Goal: Task Accomplishment & Management: Manage account settings

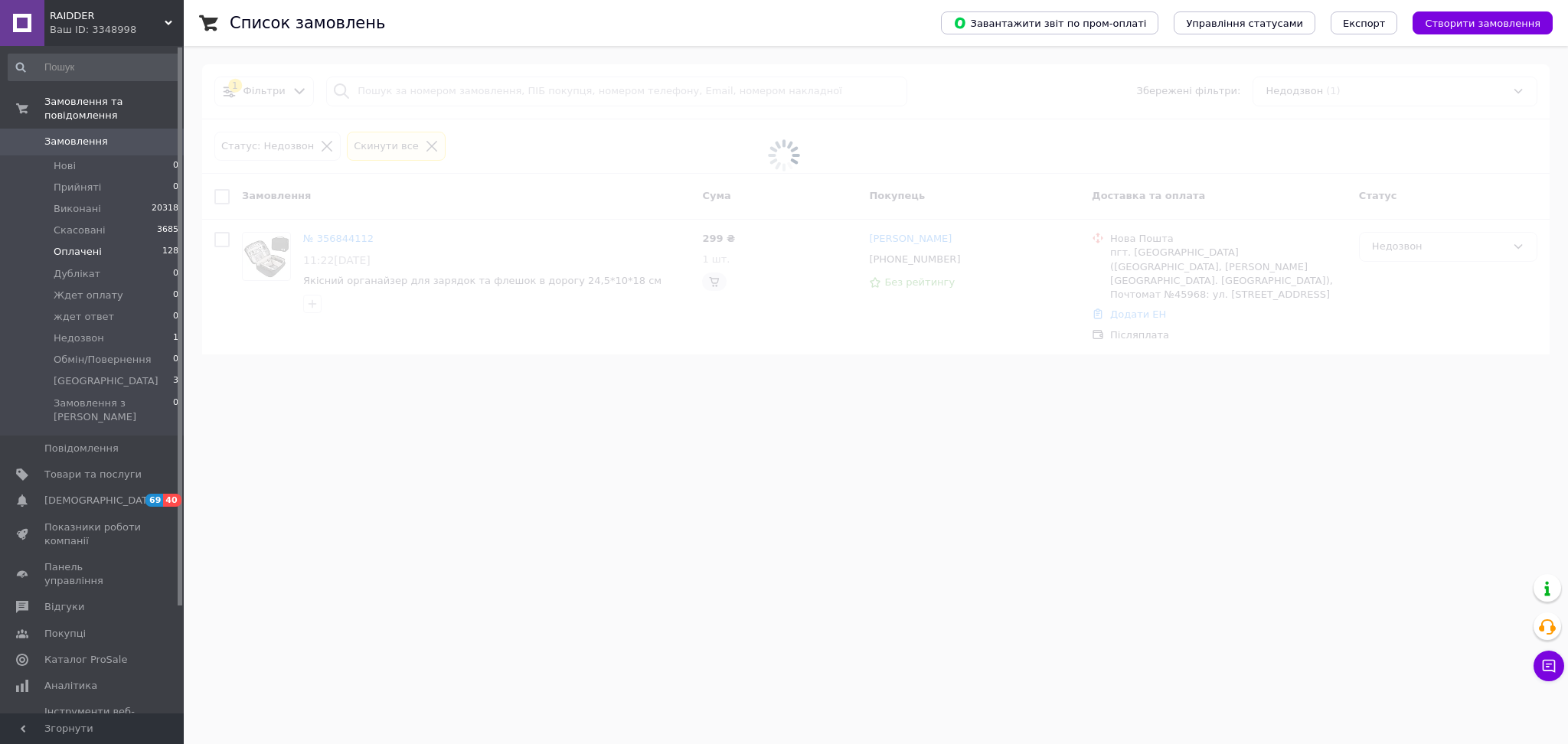
click at [78, 245] on span "Оплачені" at bounding box center [77, 251] width 48 height 14
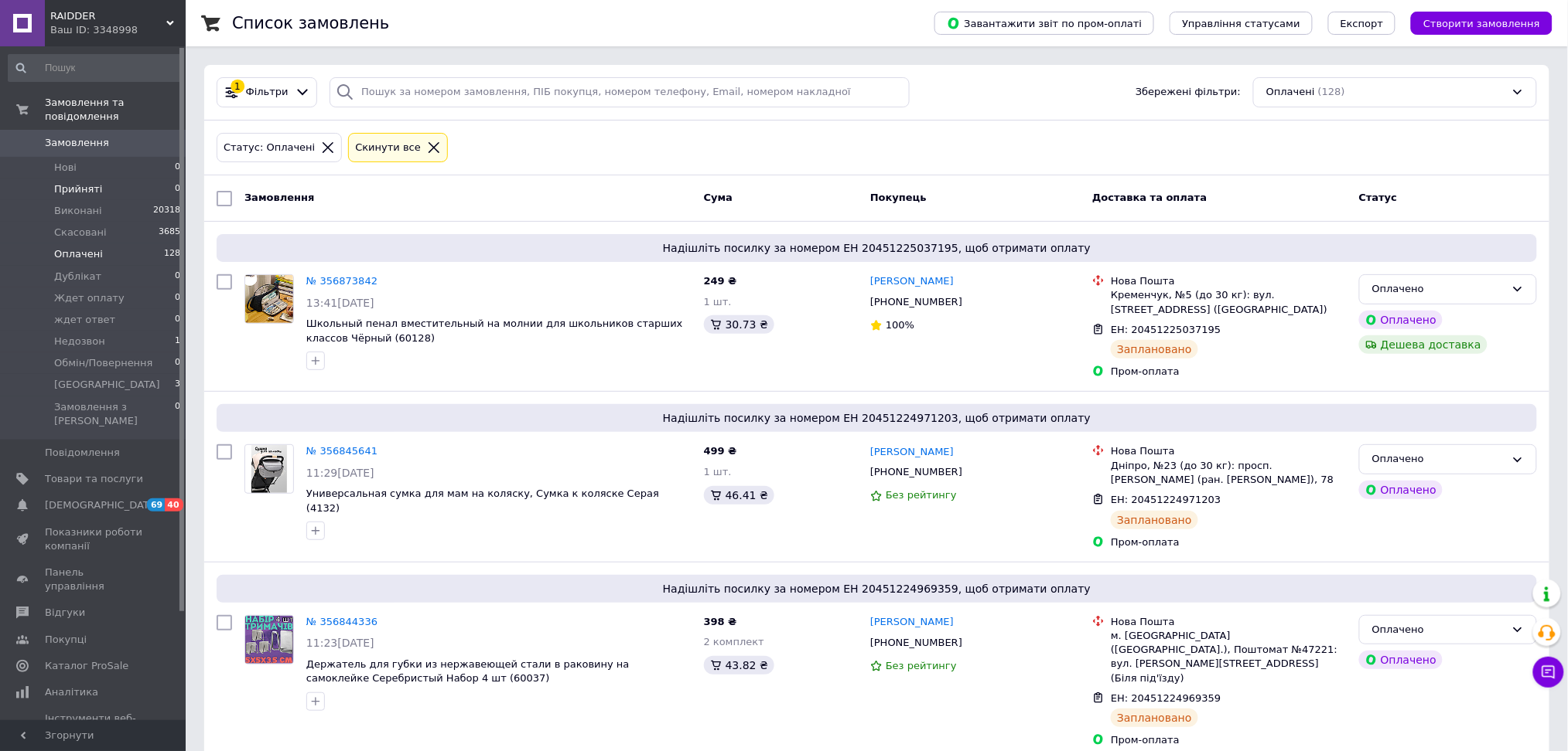
click at [85, 182] on span "Прийняті" at bounding box center [78, 189] width 48 height 14
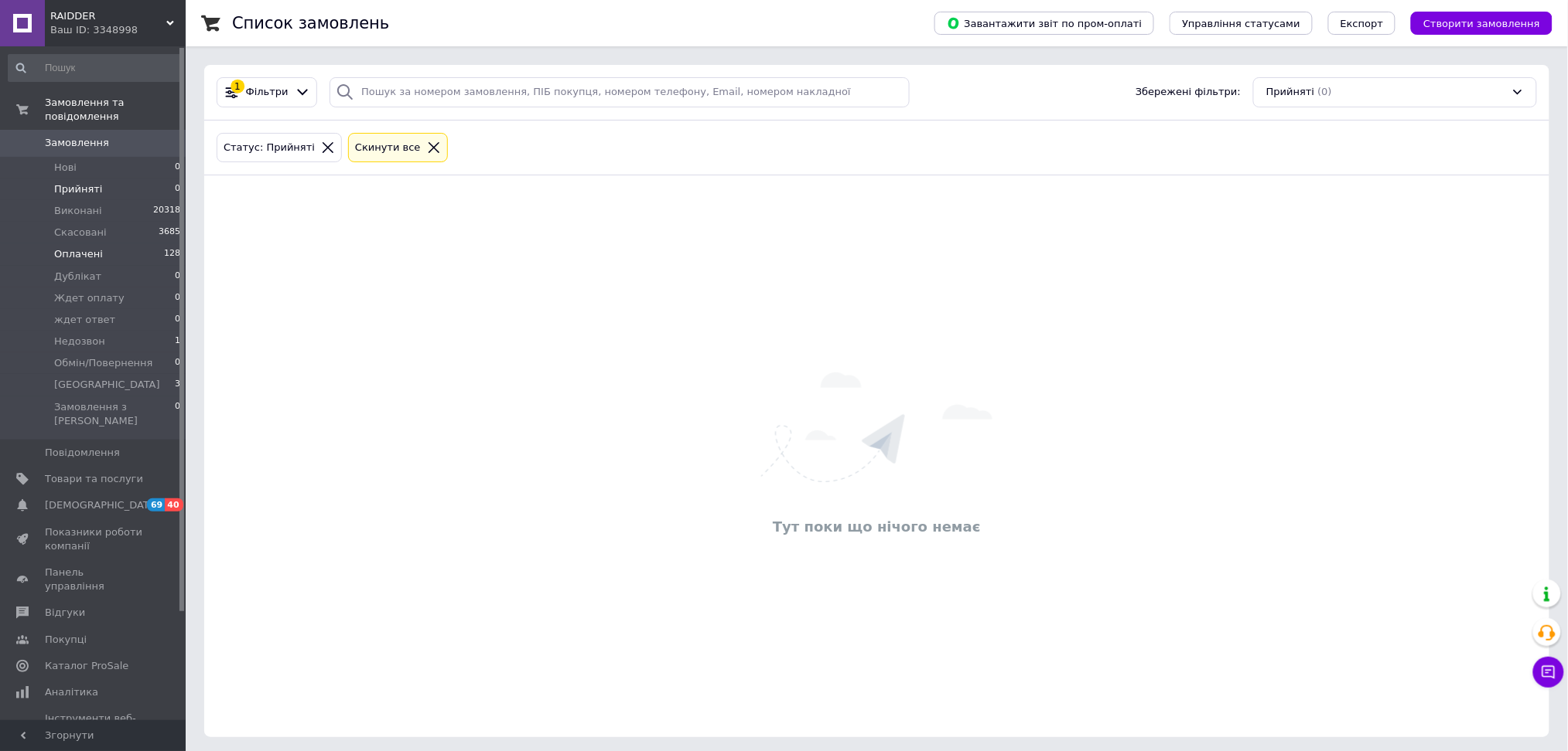
click at [68, 247] on span "Оплачені" at bounding box center [78, 254] width 49 height 14
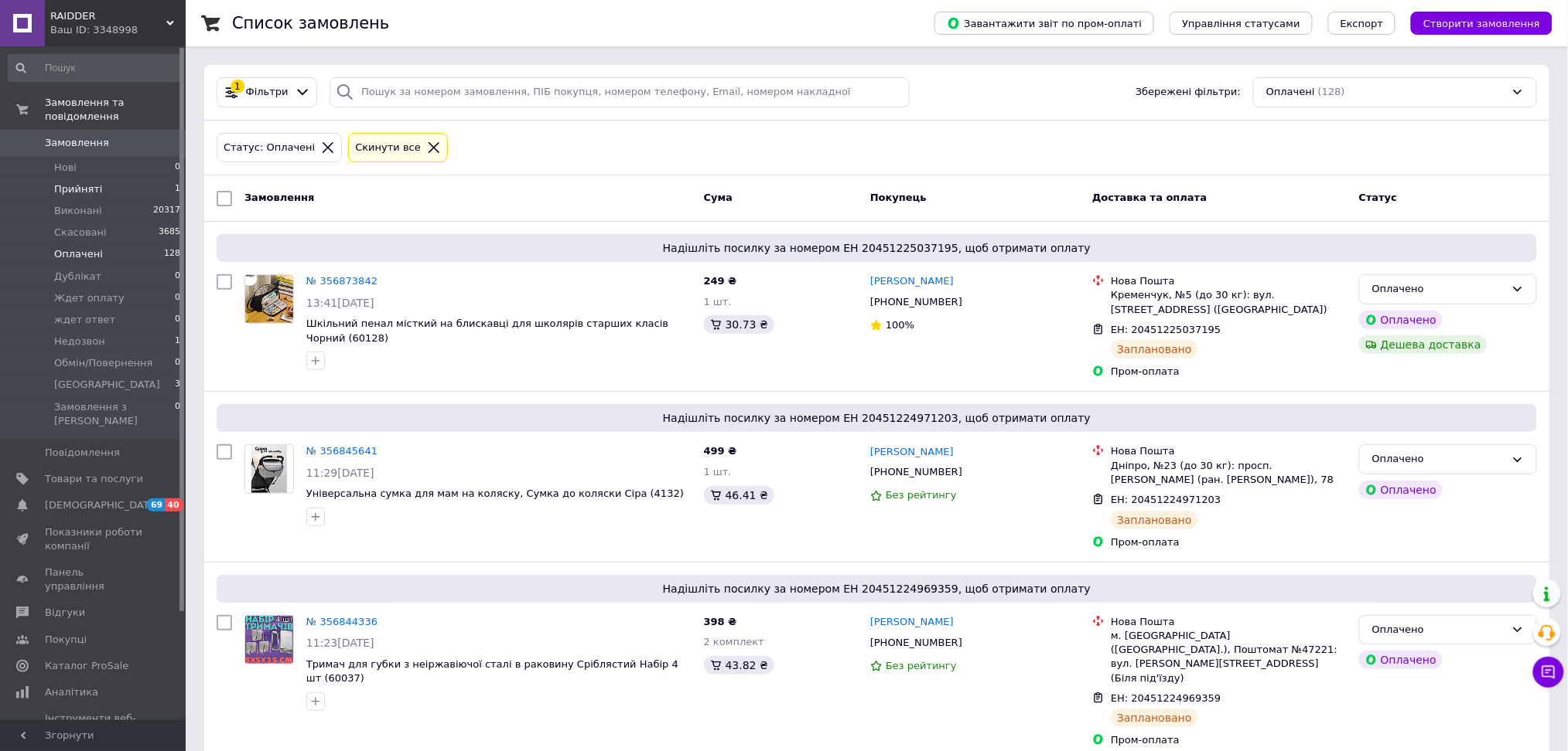
click at [87, 182] on span "Прийняті" at bounding box center [78, 189] width 48 height 14
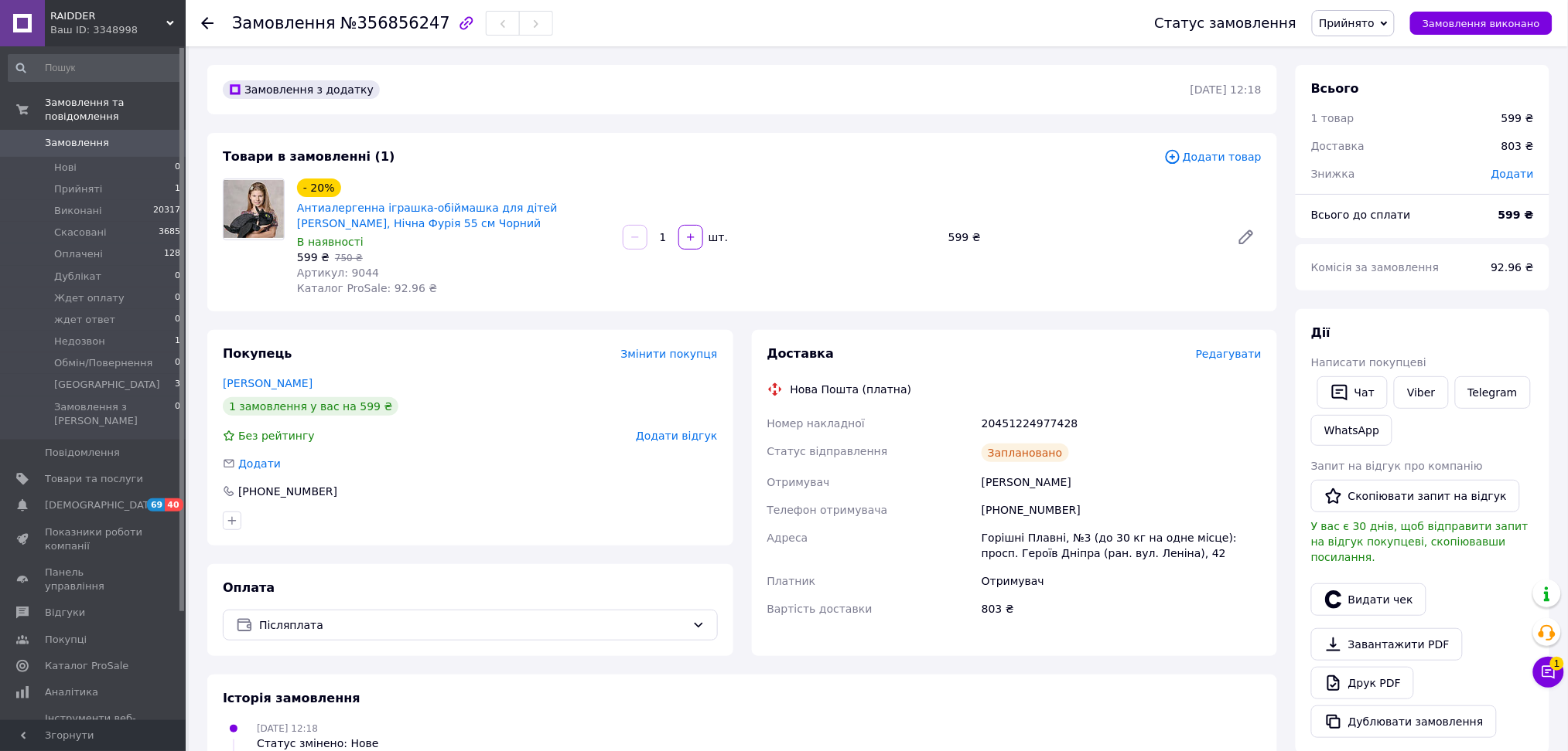
click at [1242, 348] on span "Редагувати" at bounding box center [1229, 354] width 66 height 13
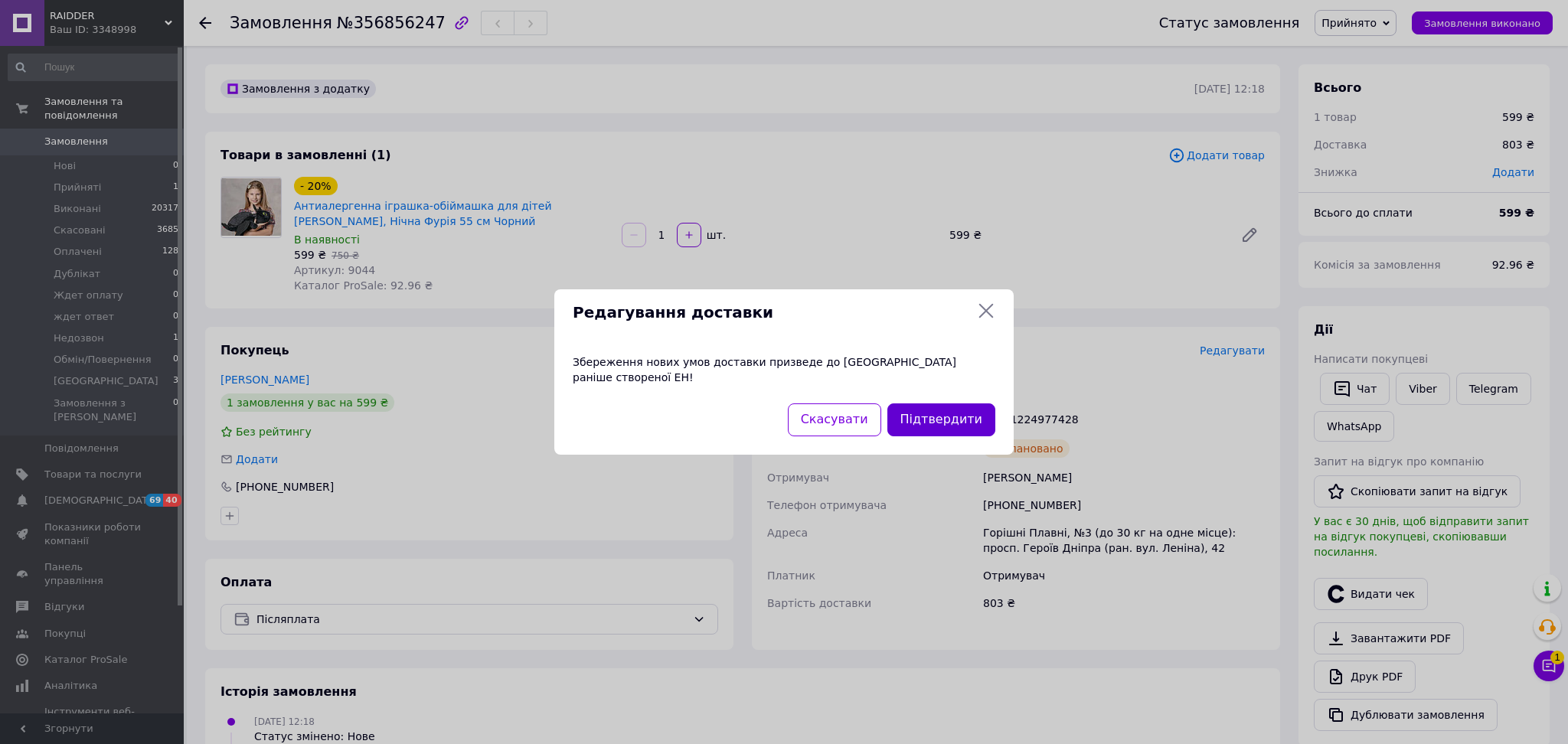
click at [974, 415] on button "Підтвердити" at bounding box center [940, 420] width 108 height 33
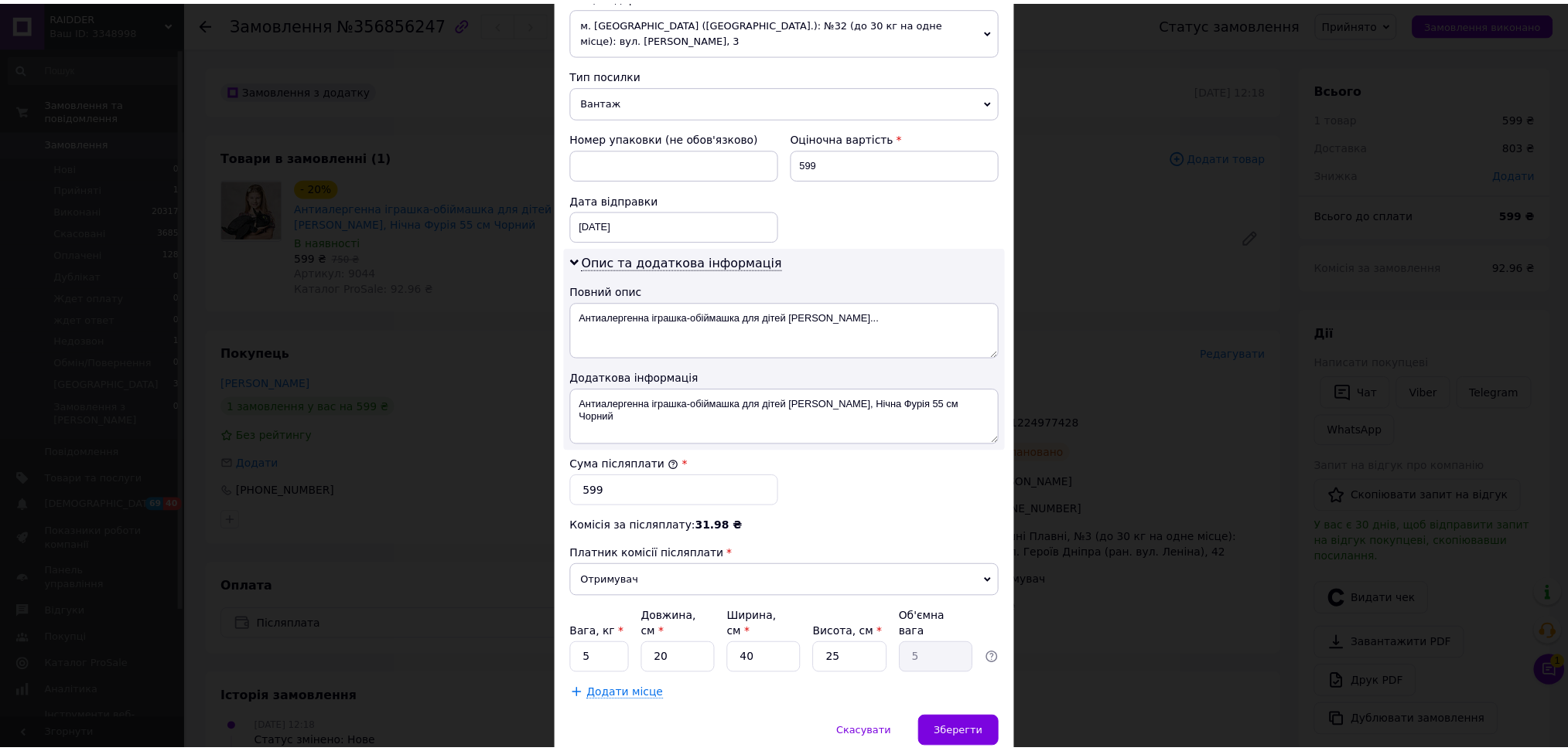
scroll to position [617, 0]
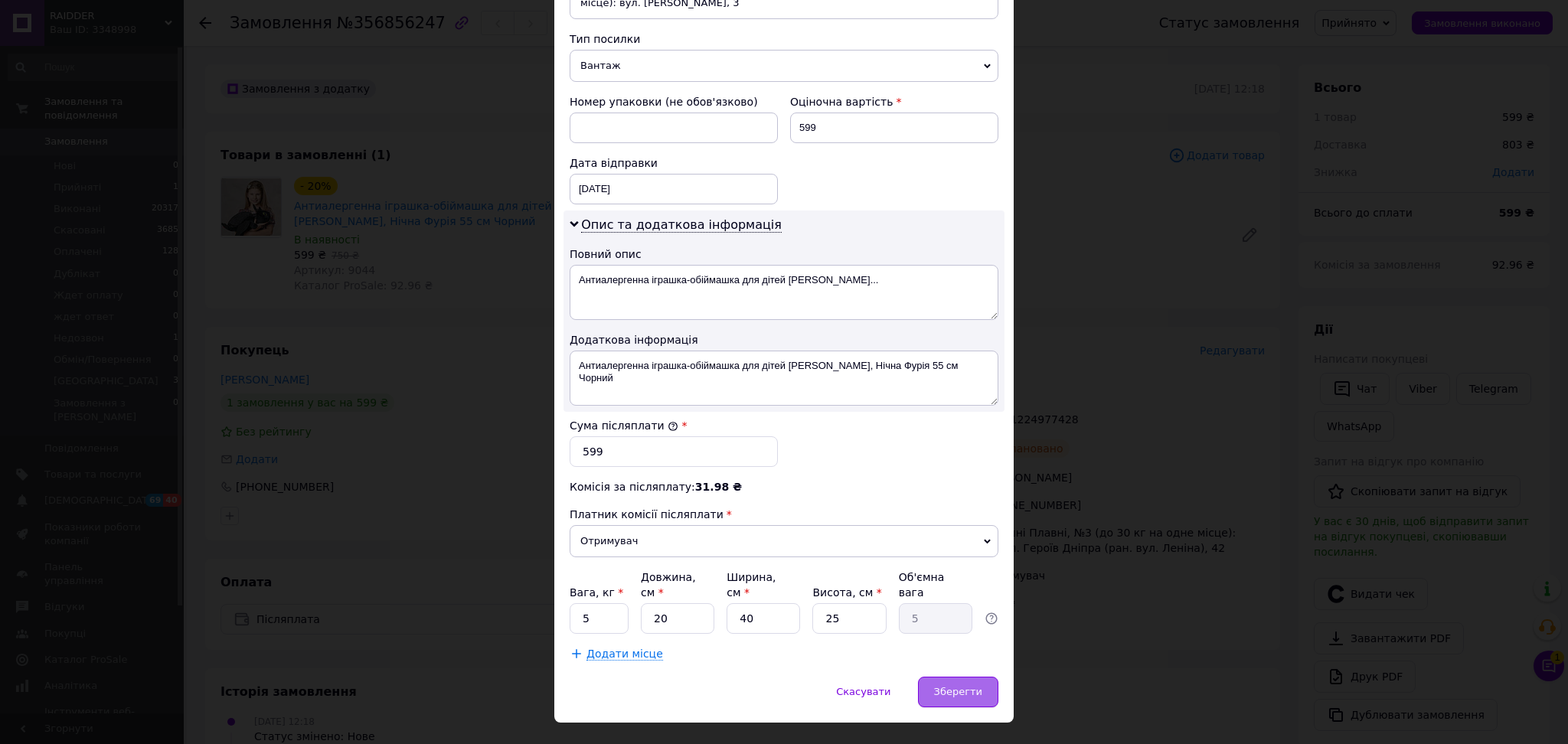
click at [969, 686] on span "Зберегти" at bounding box center [958, 691] width 48 height 12
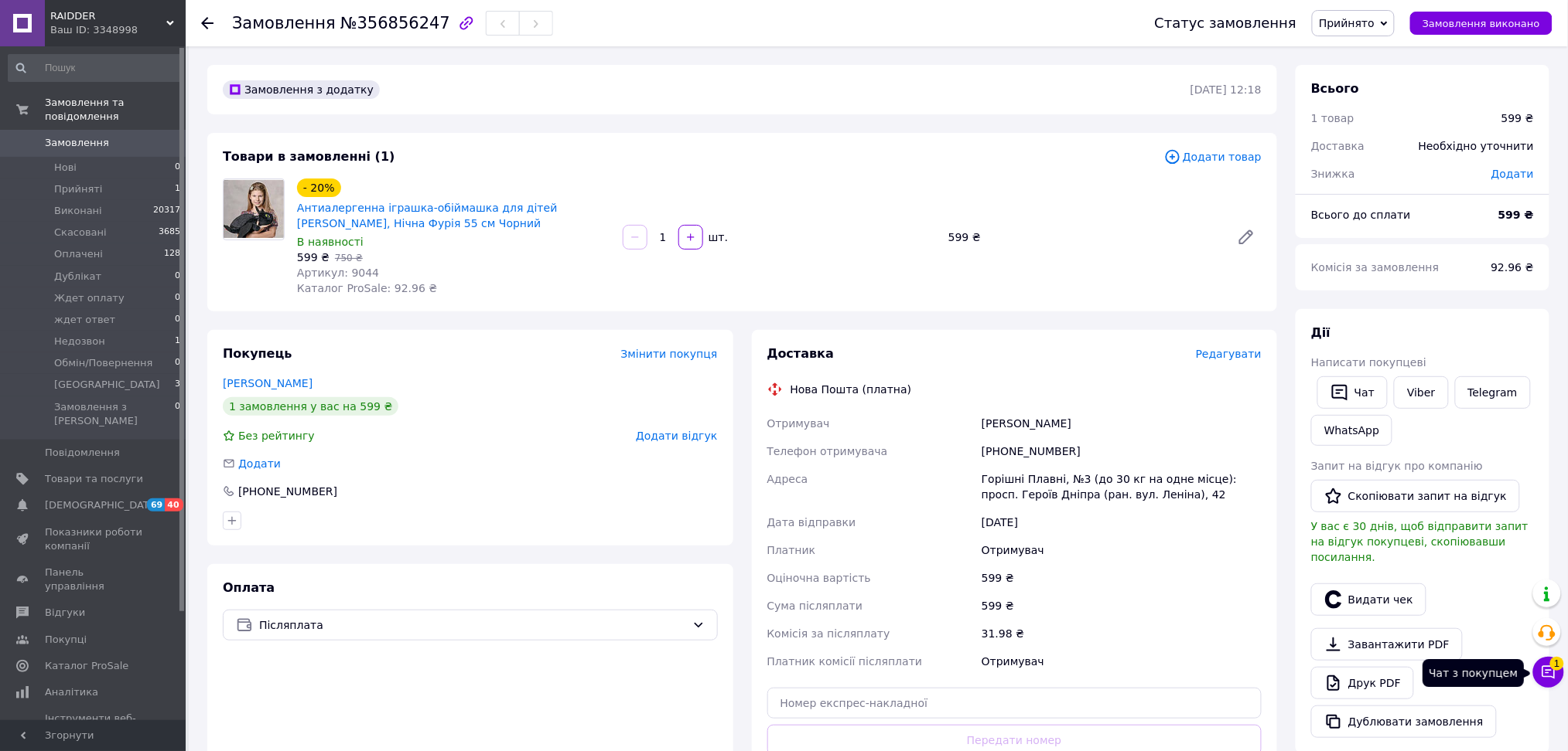
click at [1552, 676] on icon at bounding box center [1548, 672] width 16 height 16
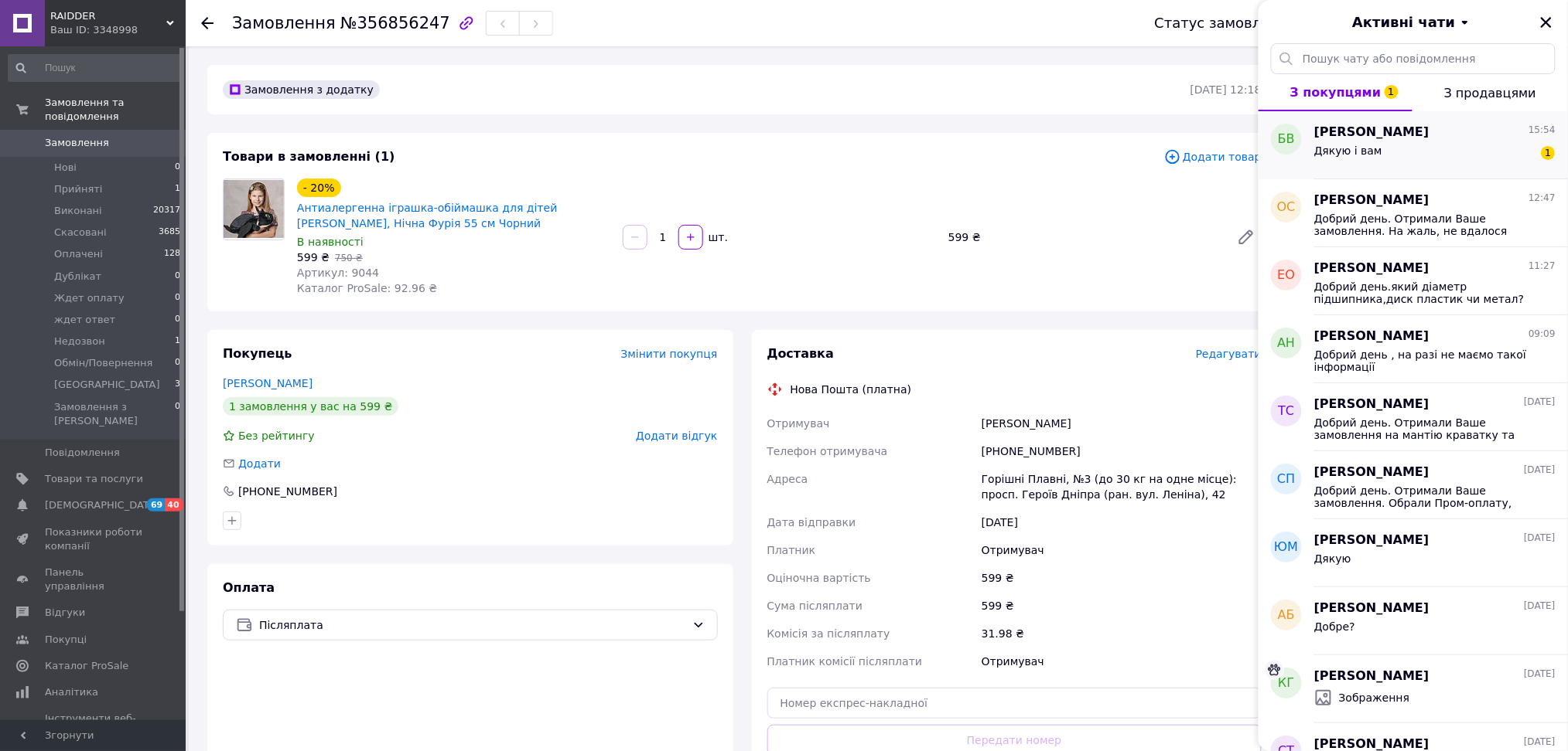
click at [1453, 148] on div "Дякую і вам 1" at bounding box center [1434, 153] width 241 height 25
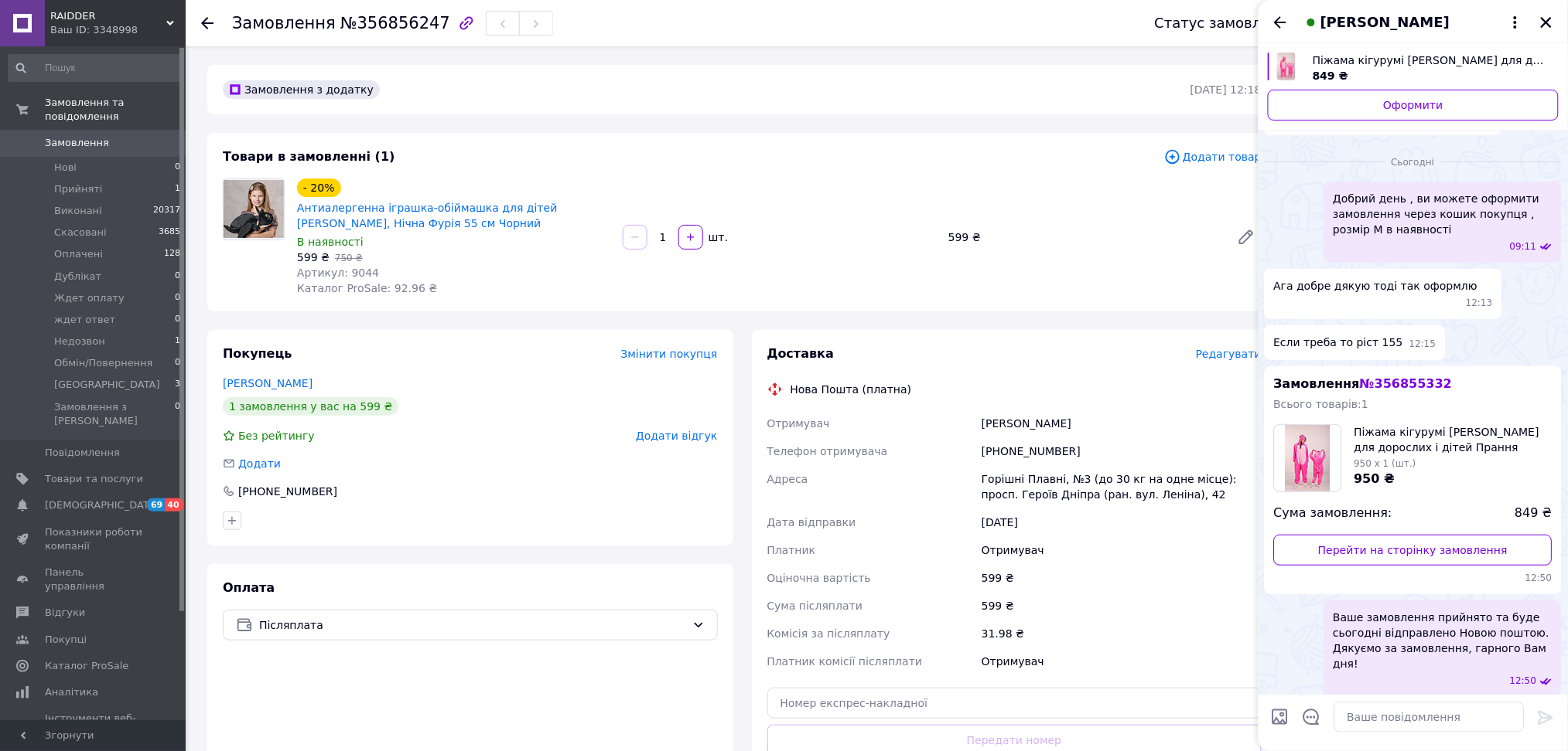
scroll to position [138, 0]
click at [1548, 18] on icon "Закрити" at bounding box center [1546, 22] width 14 height 14
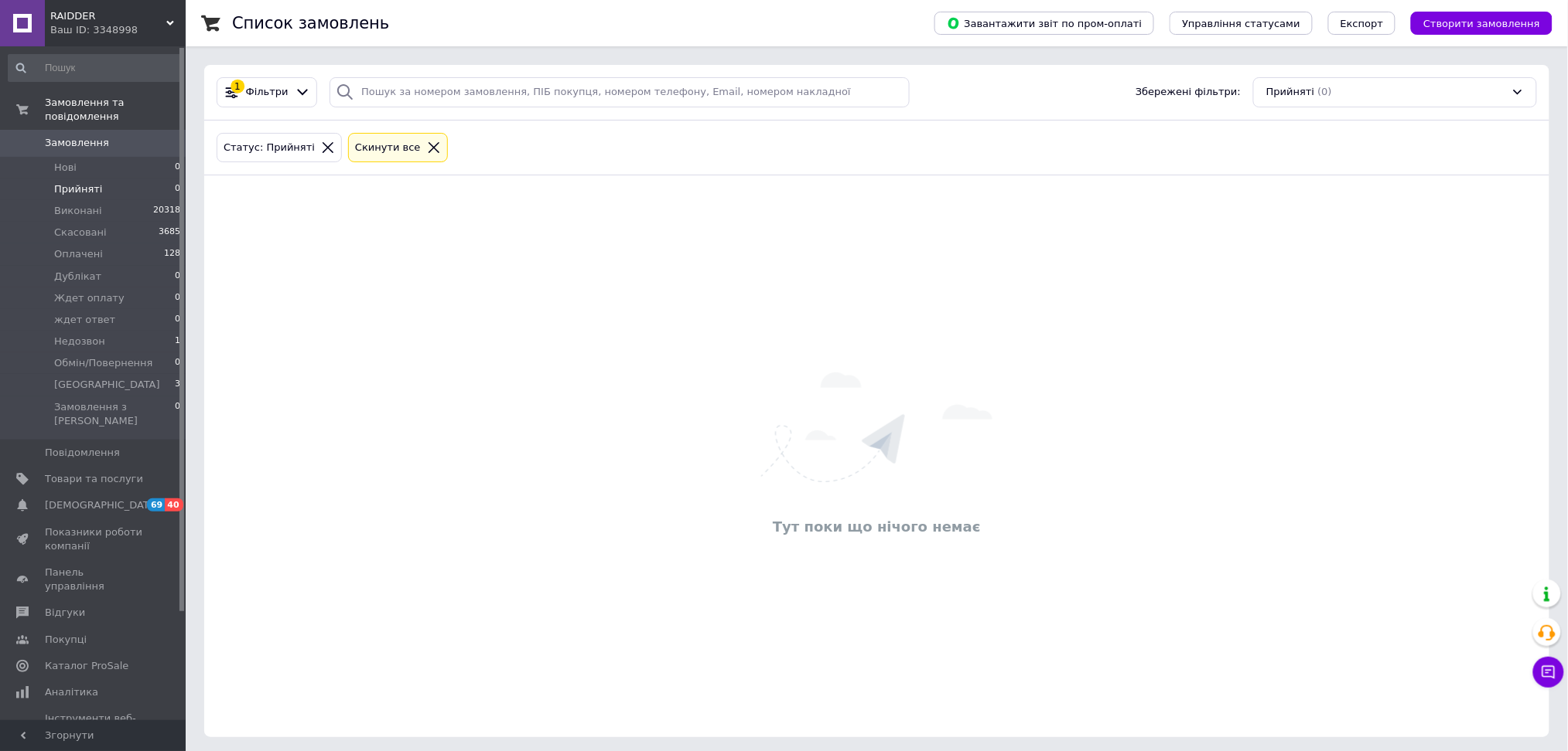
click at [125, 69] on input at bounding box center [94, 68] width 174 height 27
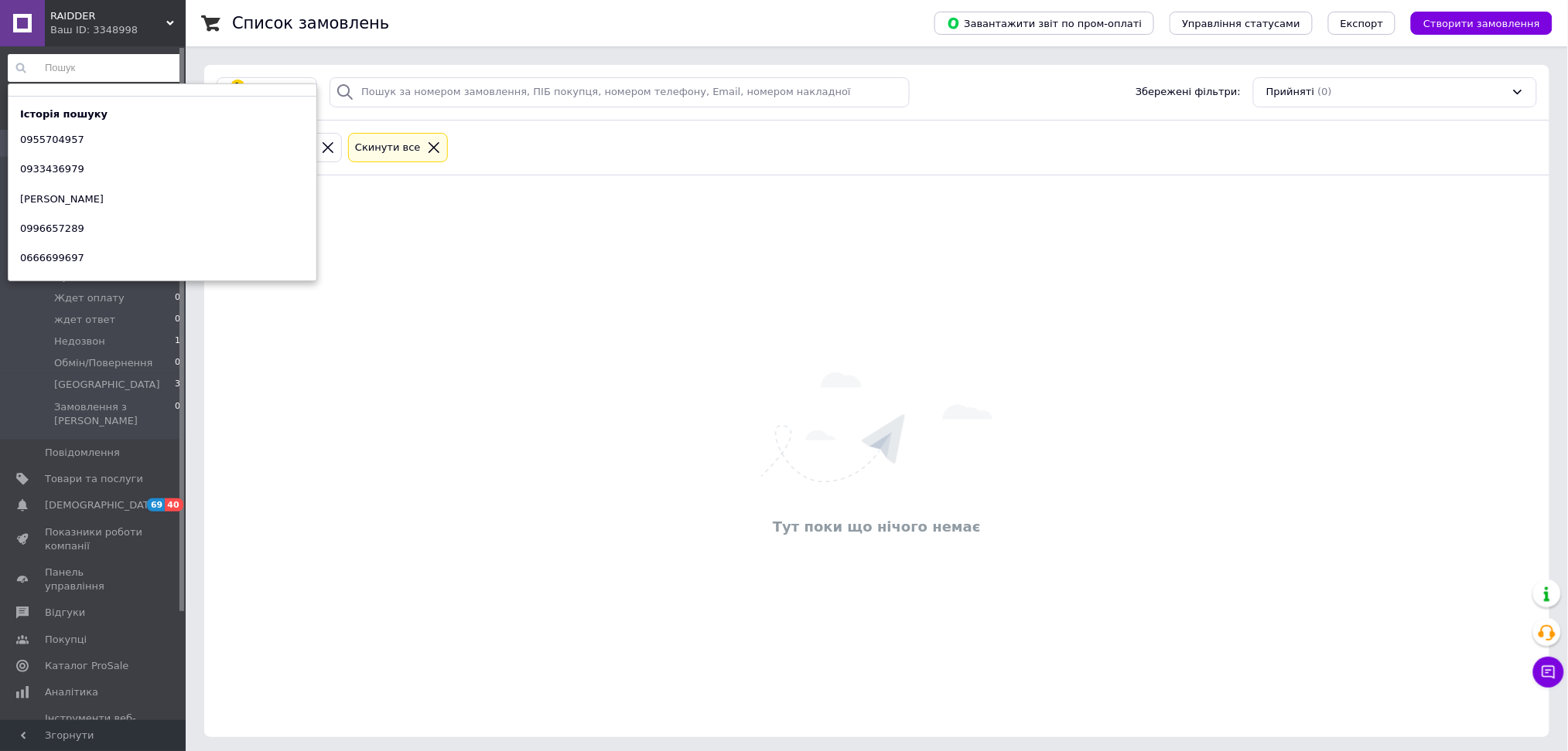
paste input "+380968966243"
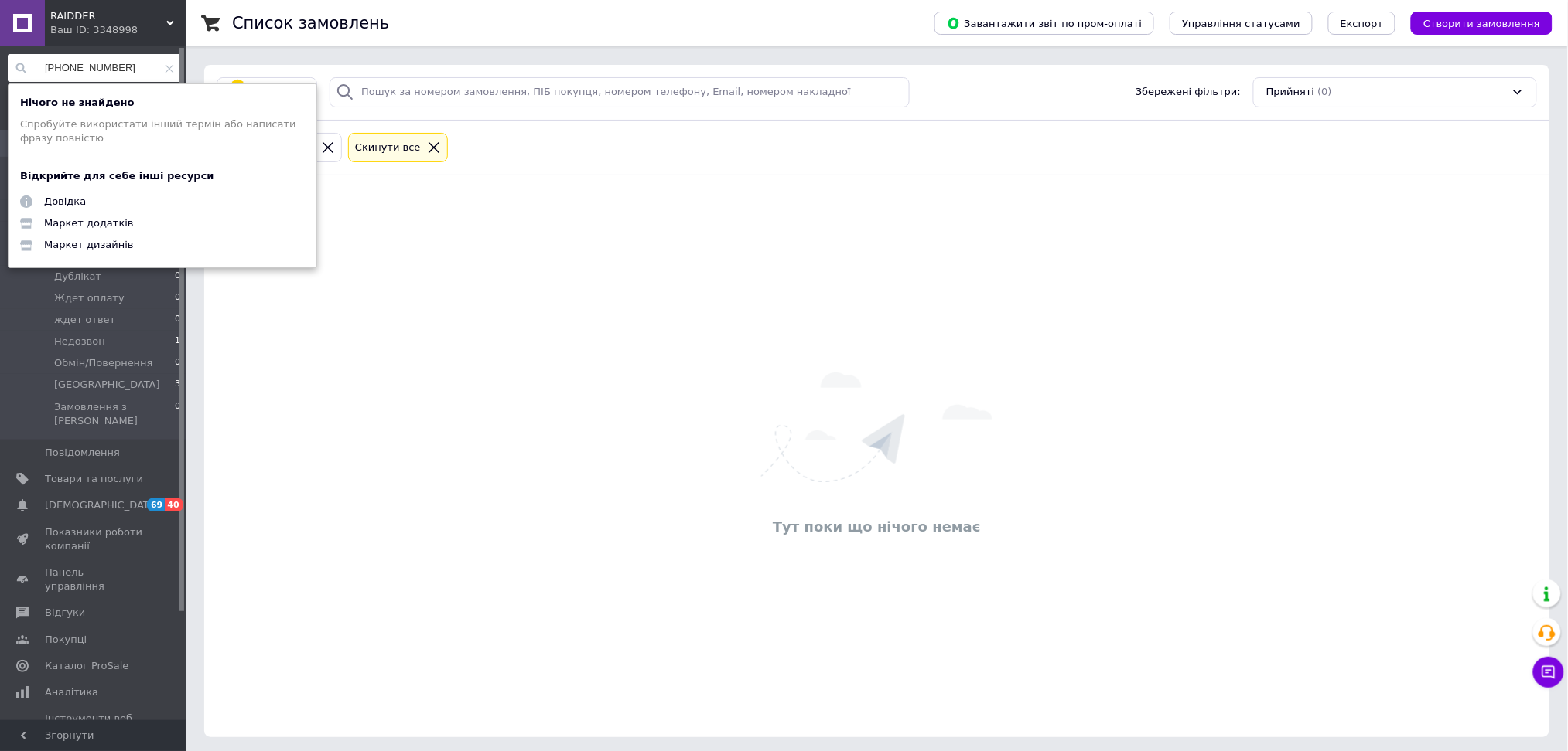
type input "0968966243"
drag, startPoint x: 60, startPoint y: 67, endPoint x: 13, endPoint y: 70, distance: 47.1
click at [13, 70] on div "0968966243" at bounding box center [94, 68] width 174 height 27
drag, startPoint x: 126, startPoint y: 60, endPoint x: 0, endPoint y: 60, distance: 126.0
click at [0, 60] on div "0968966243 Нічого не знайдено Спробуйте використати інший термін або написати ф…" at bounding box center [94, 386] width 190 height 678
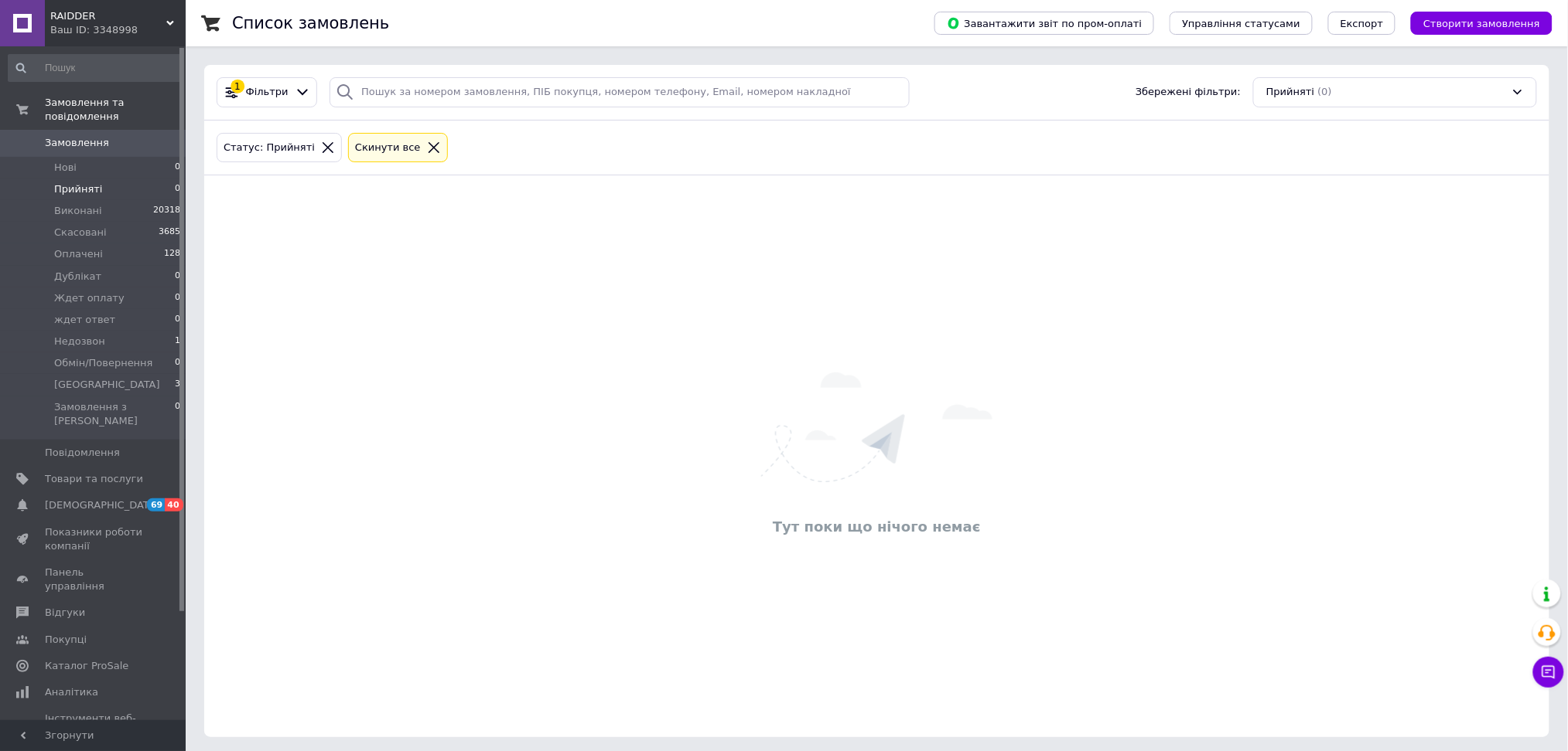
click at [656, 385] on div "Тут поки що нічого немає" at bounding box center [877, 456] width 1345 height 531
click at [87, 266] on li "Дублікат 0" at bounding box center [94, 277] width 190 height 22
click at [77, 157] on li "Нові 0" at bounding box center [94, 168] width 190 height 22
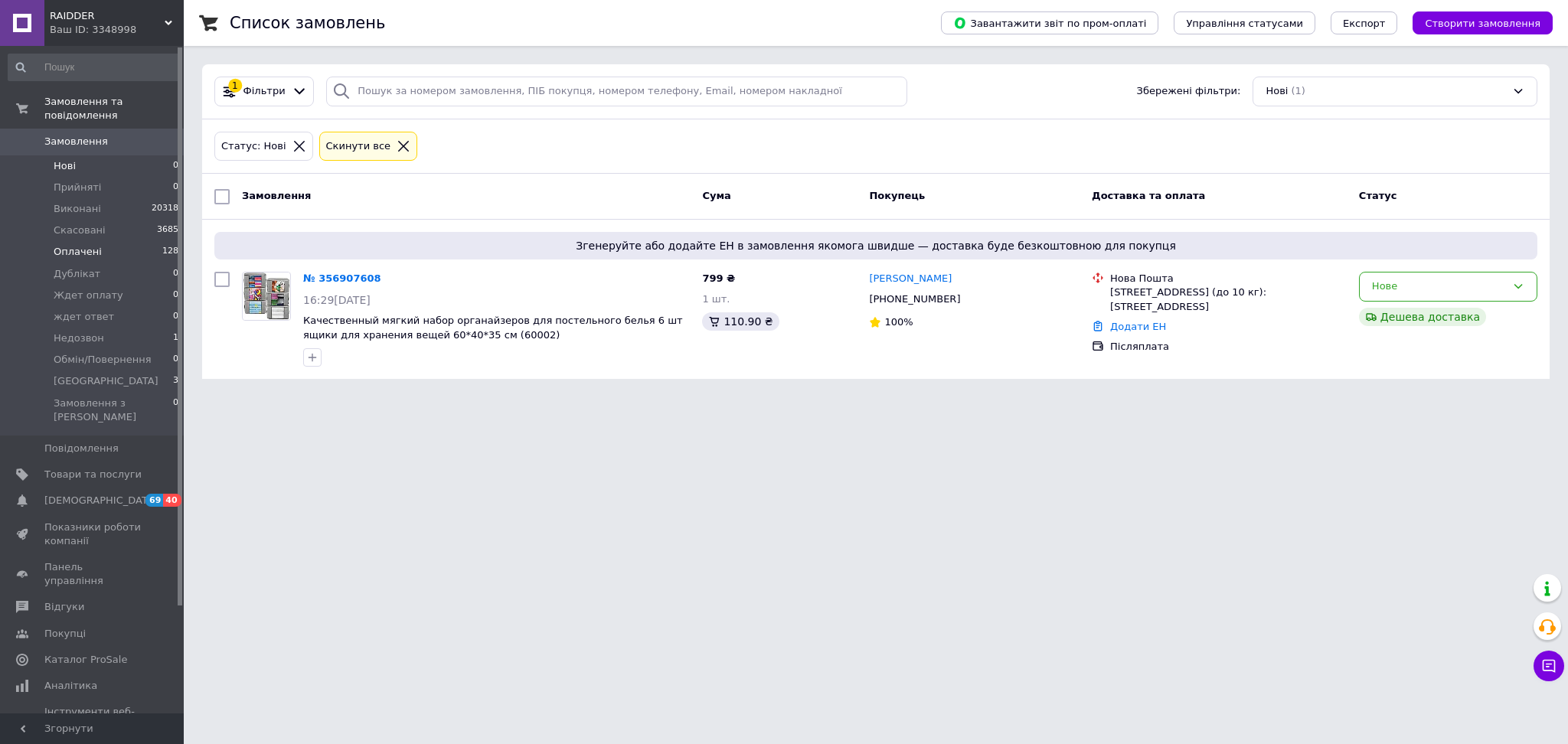
click at [83, 245] on span "Оплачені" at bounding box center [77, 251] width 48 height 14
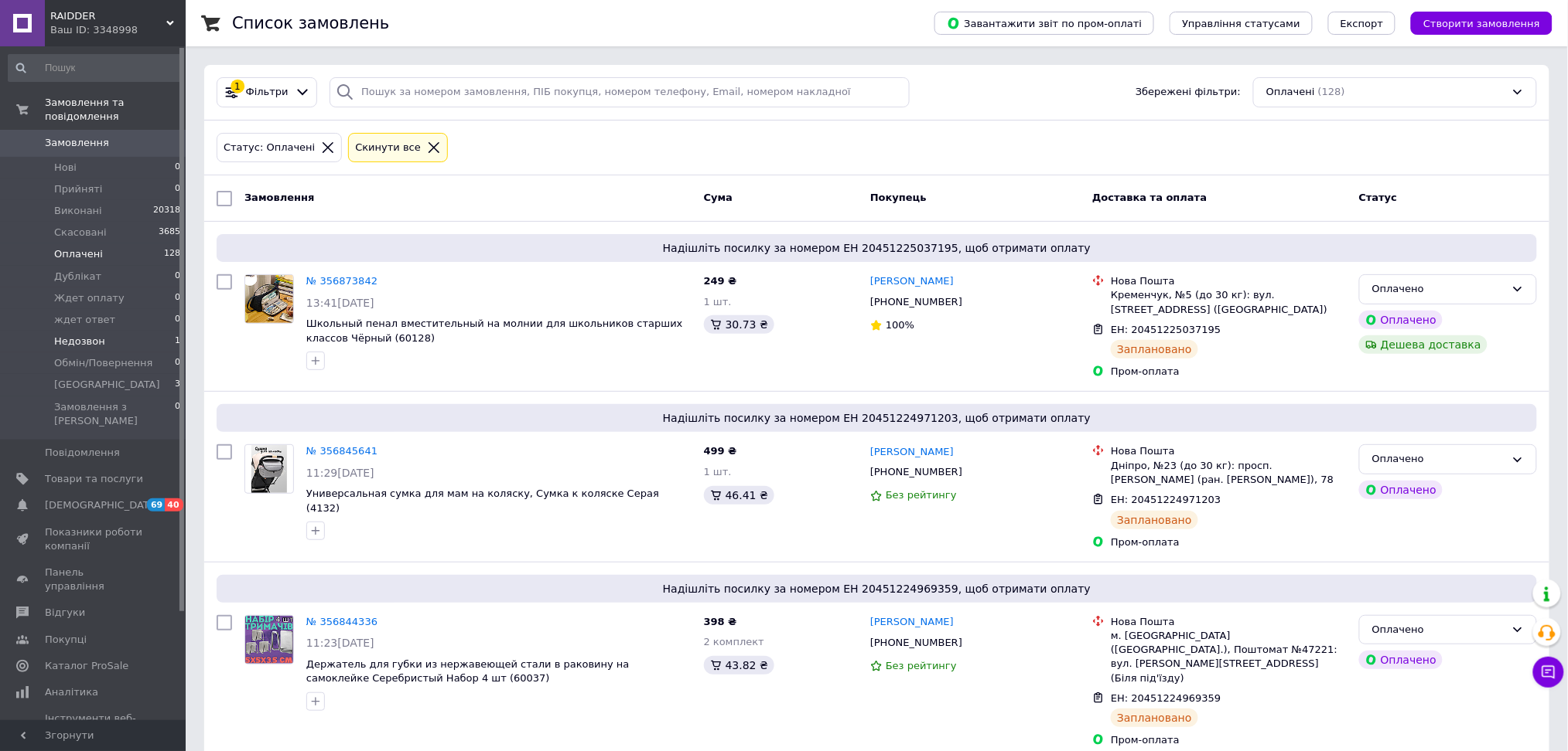
click at [75, 334] on span "Недозвон" at bounding box center [80, 341] width 51 height 14
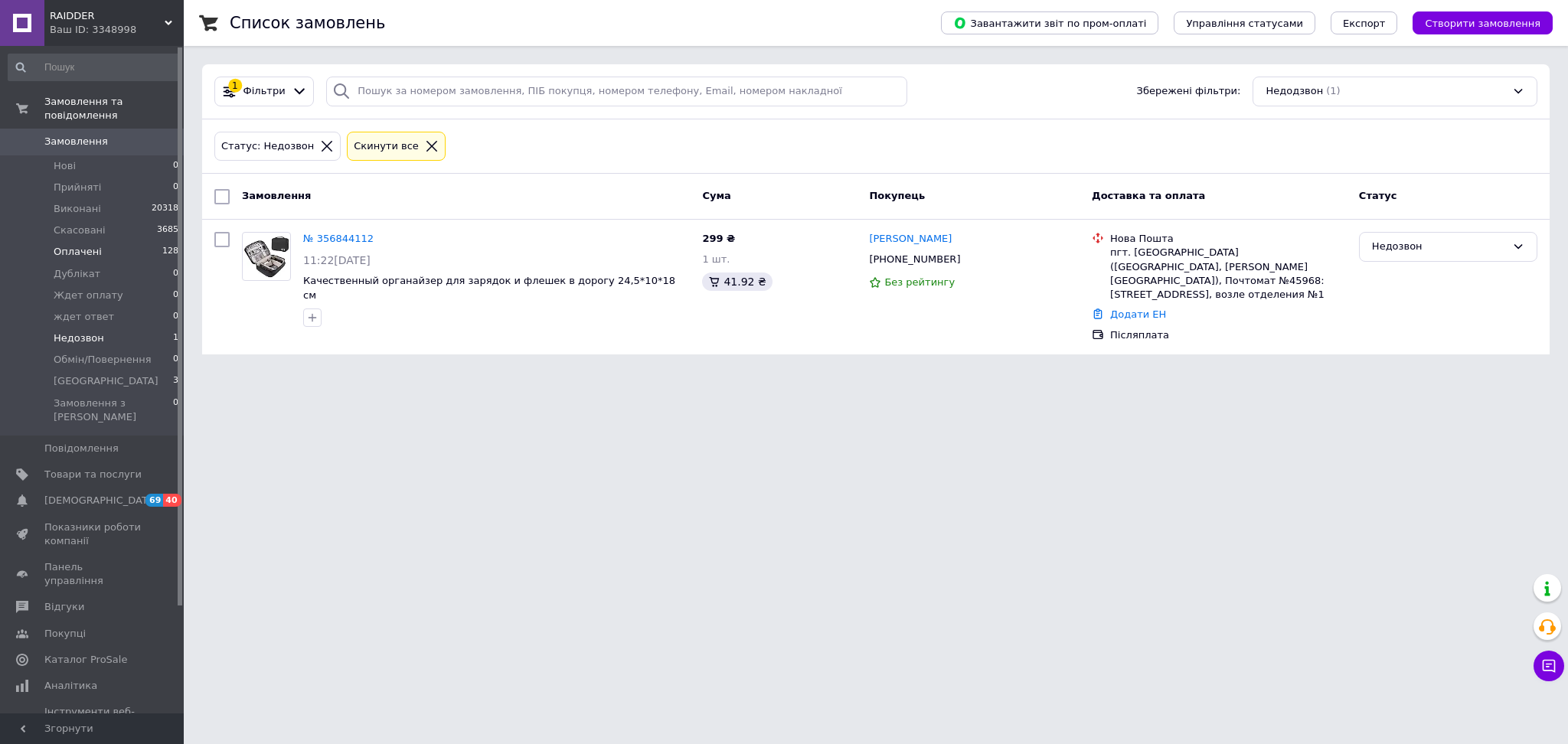
click at [81, 245] on span "Оплачені" at bounding box center [77, 251] width 48 height 14
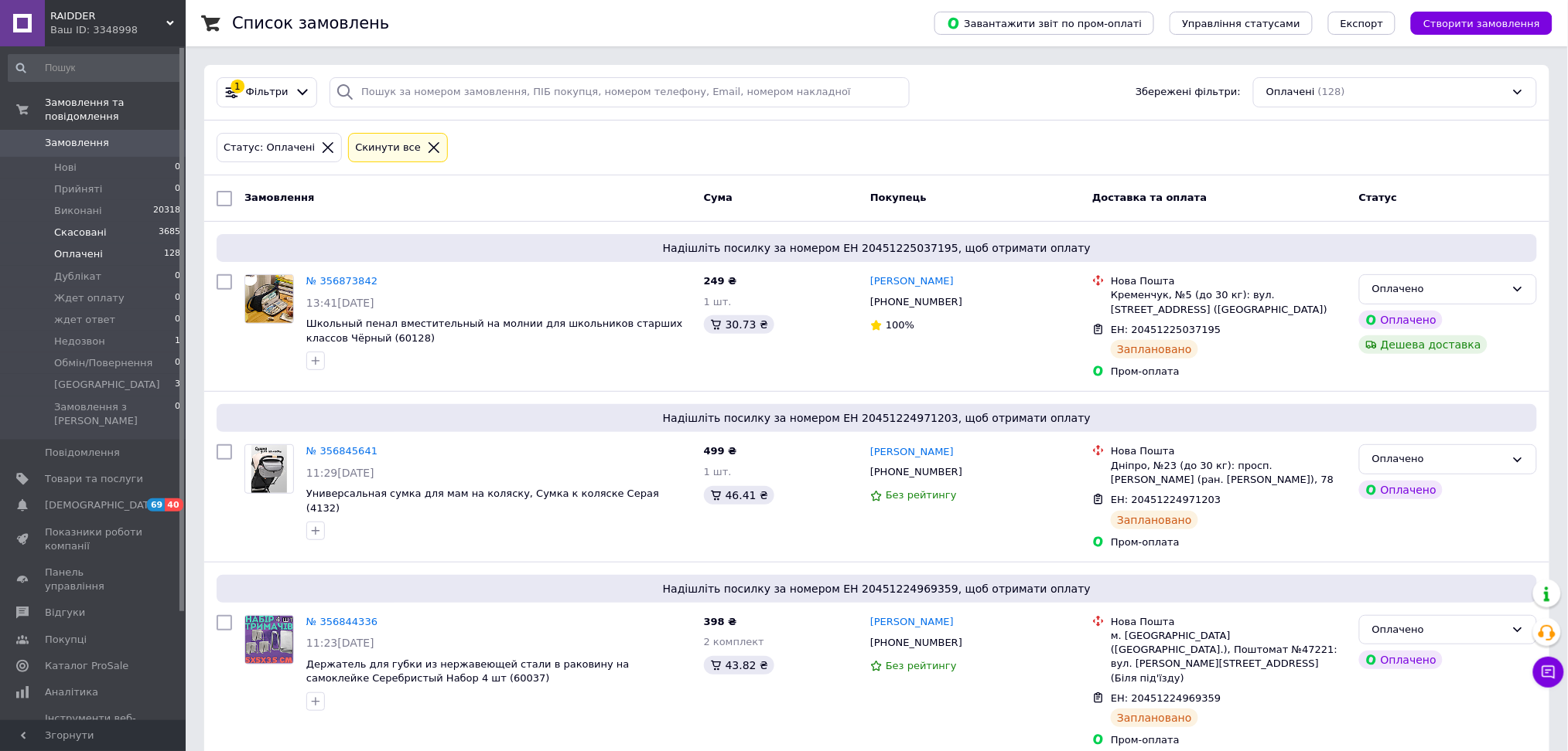
click at [92, 225] on span "Скасовані" at bounding box center [80, 232] width 52 height 14
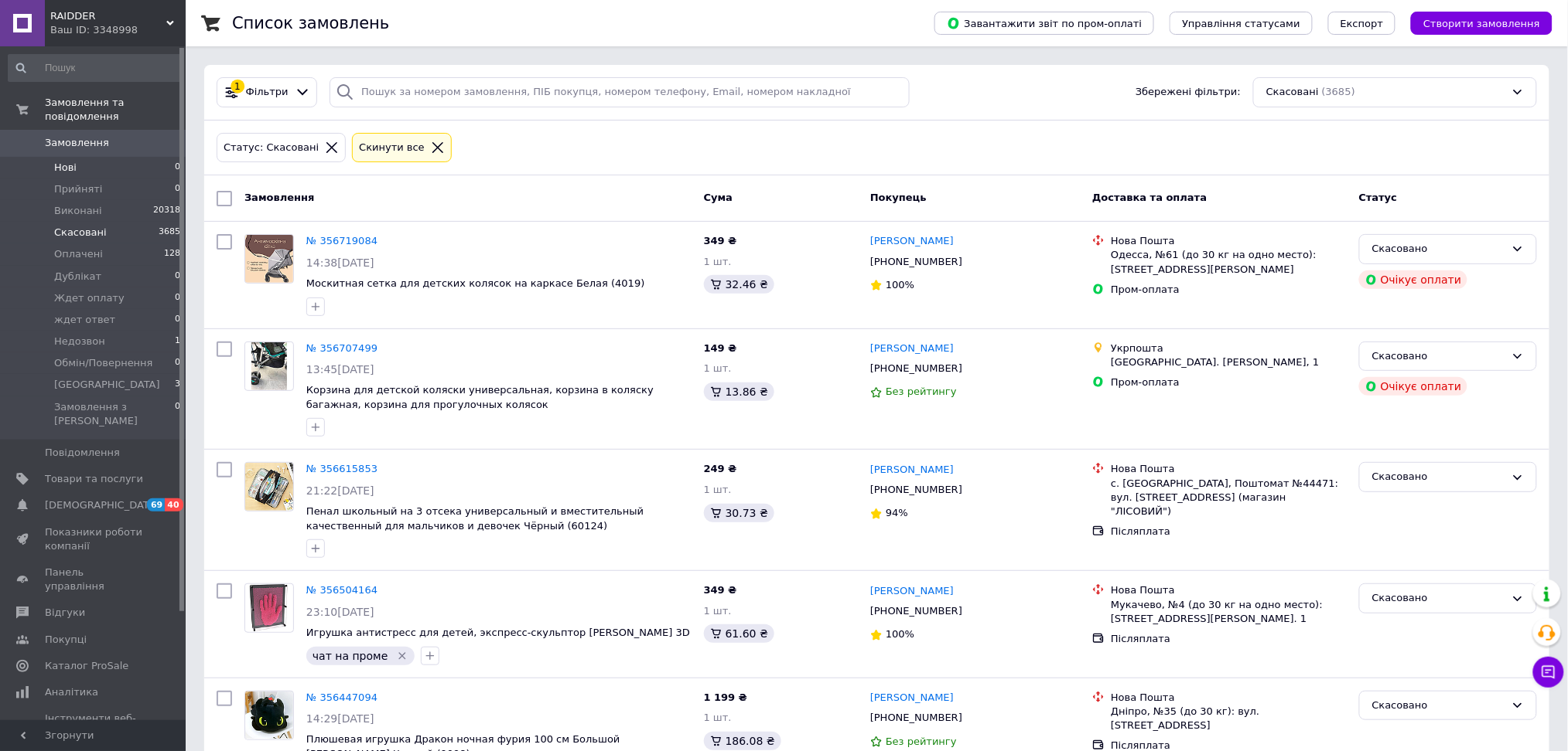
click at [63, 157] on li "Нові 0" at bounding box center [94, 168] width 190 height 22
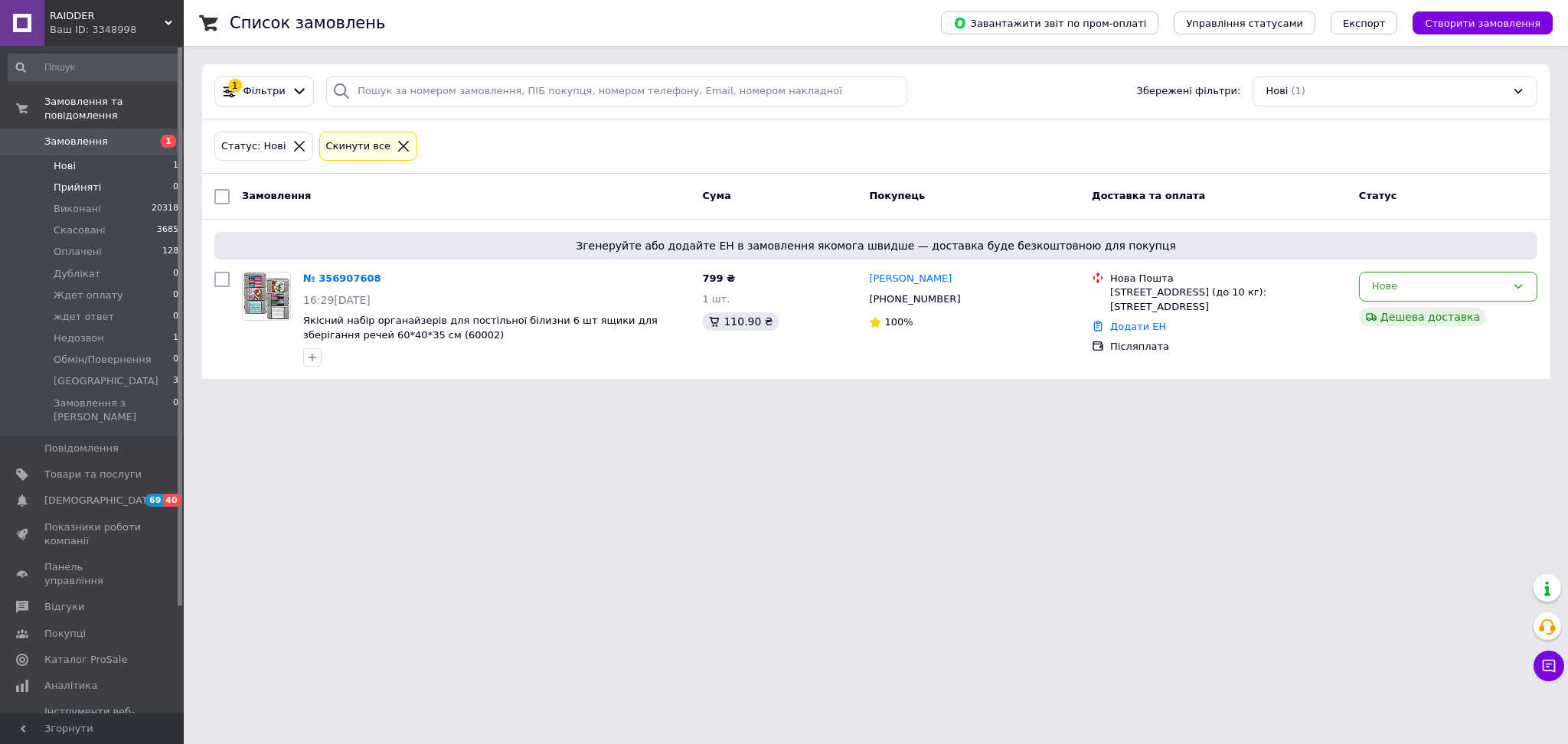
click at [83, 181] on span "Прийняті" at bounding box center [77, 187] width 47 height 14
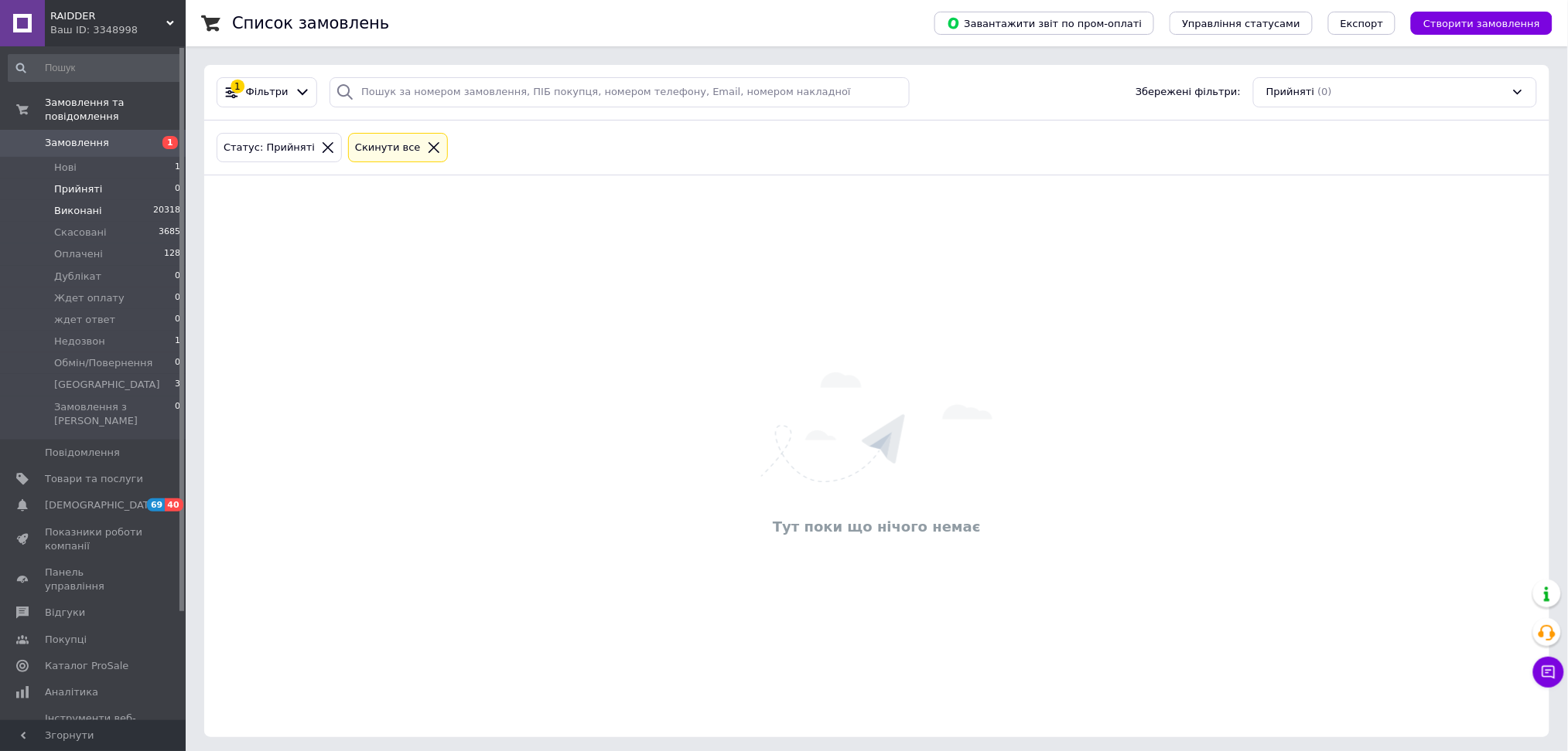
click at [84, 205] on li "Виконані 20318" at bounding box center [94, 212] width 190 height 22
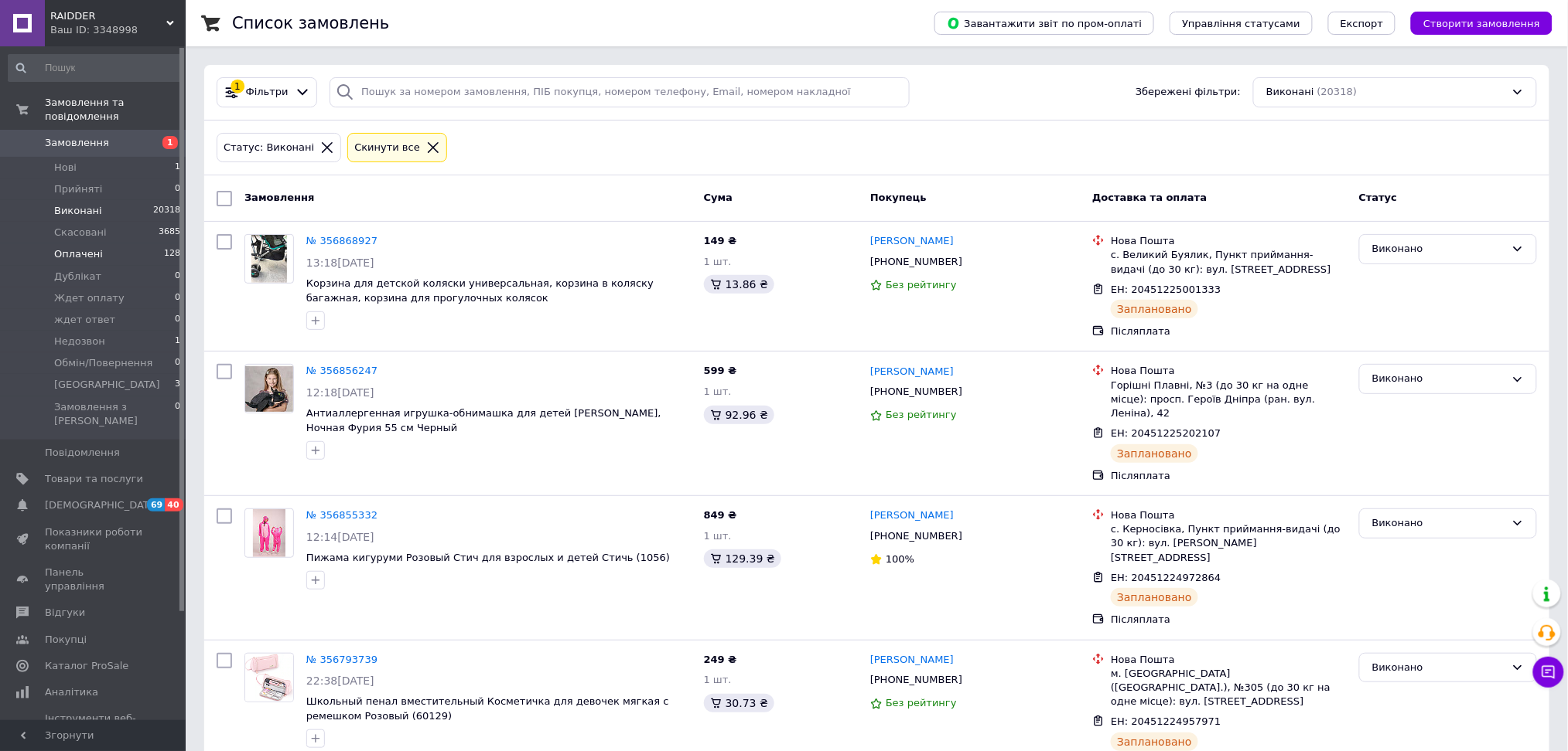
click at [90, 247] on span "Оплачені" at bounding box center [78, 254] width 49 height 14
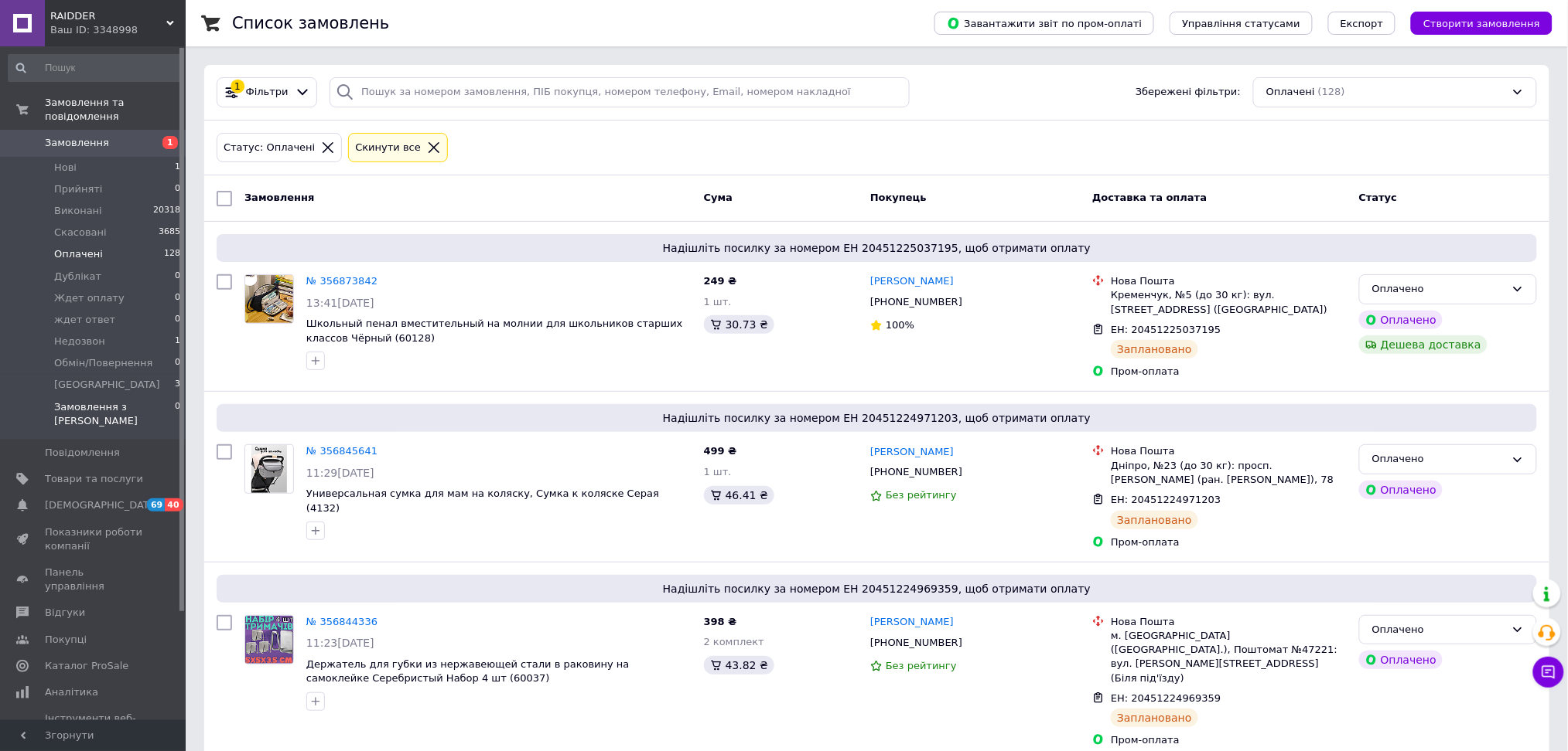
click at [71, 397] on li "Замовлення з Розетки 0" at bounding box center [94, 418] width 190 height 43
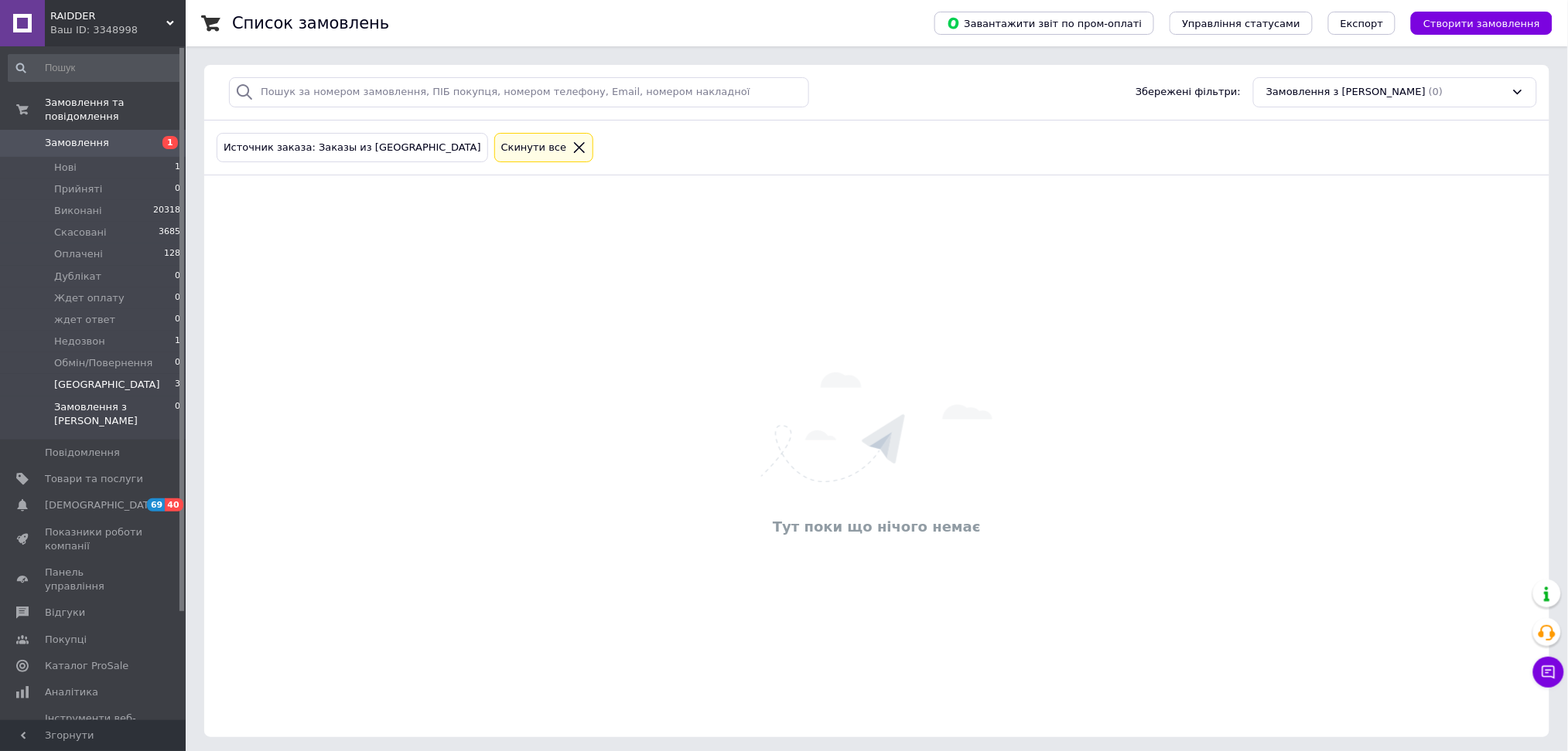
click at [71, 378] on span "[GEOGRAPHIC_DATA]" at bounding box center [107, 385] width 106 height 14
click at [70, 378] on span "[GEOGRAPHIC_DATA]" at bounding box center [107, 385] width 106 height 14
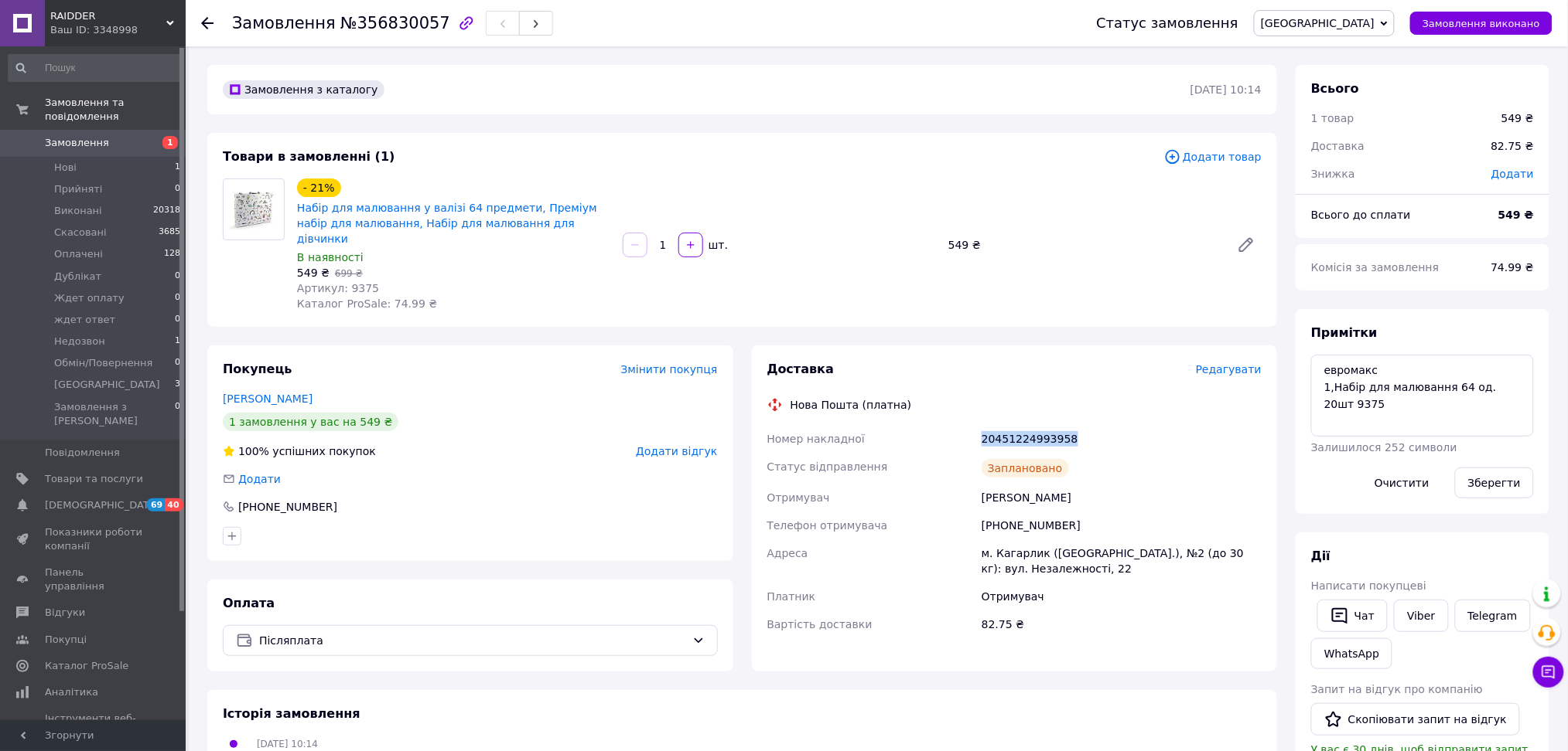
drag, startPoint x: 1069, startPoint y: 424, endPoint x: 980, endPoint y: 433, distance: 89.5
click at [980, 433] on div "20451224993958" at bounding box center [1122, 439] width 286 height 27
copy div "20451224993958"
click at [1228, 364] on span "Редагувати" at bounding box center [1229, 370] width 66 height 13
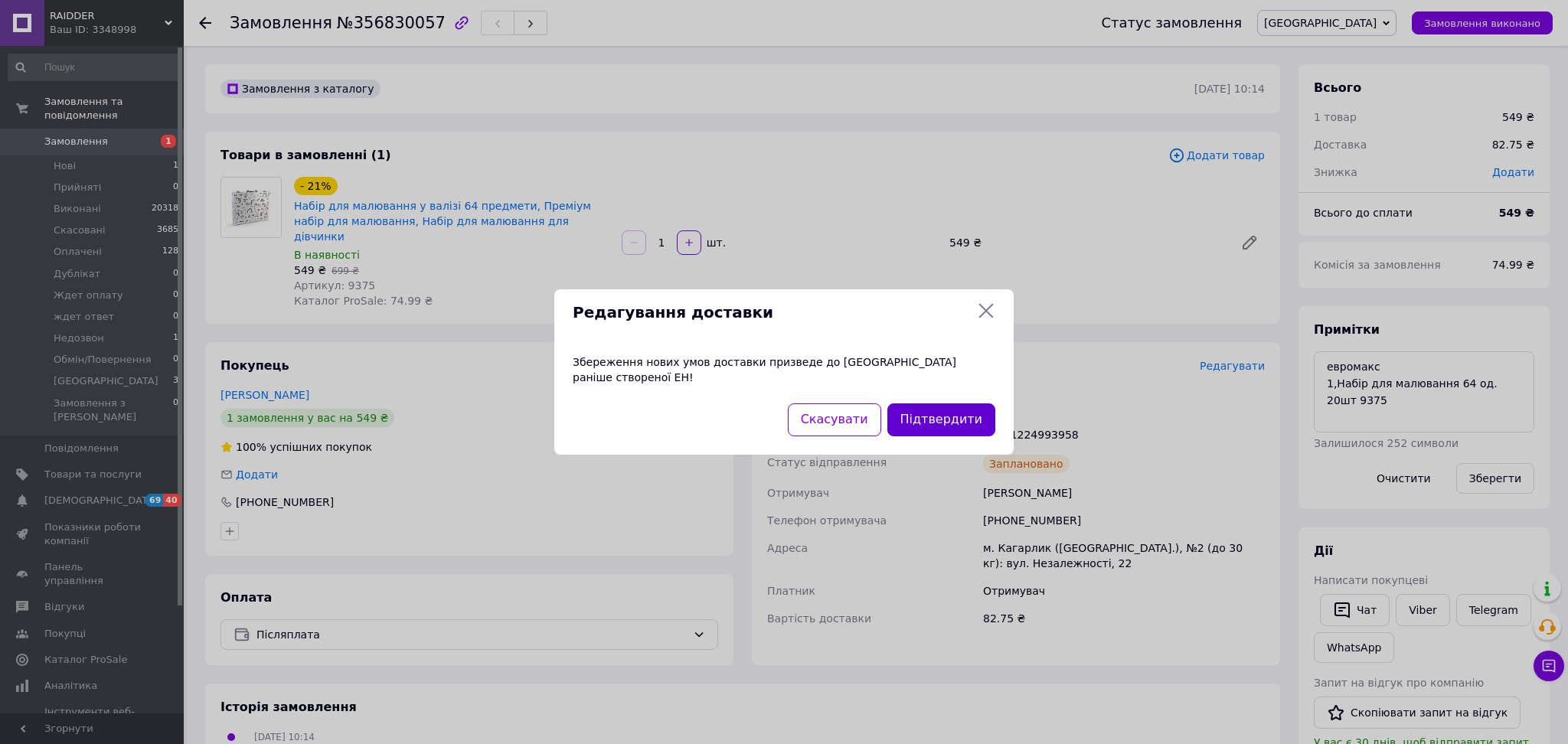
click at [925, 416] on button "Підтвердити" at bounding box center [940, 420] width 108 height 33
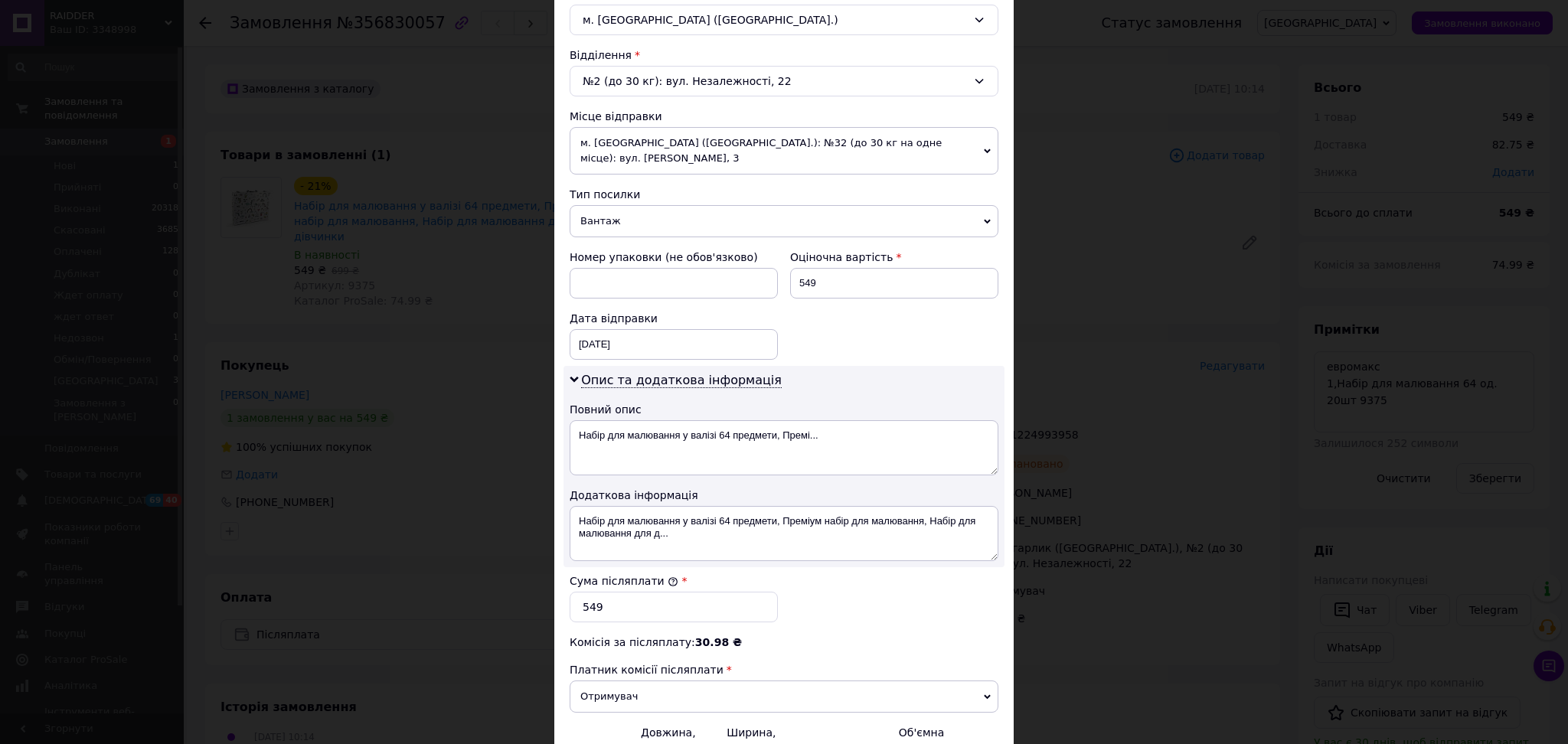
scroll to position [612, 0]
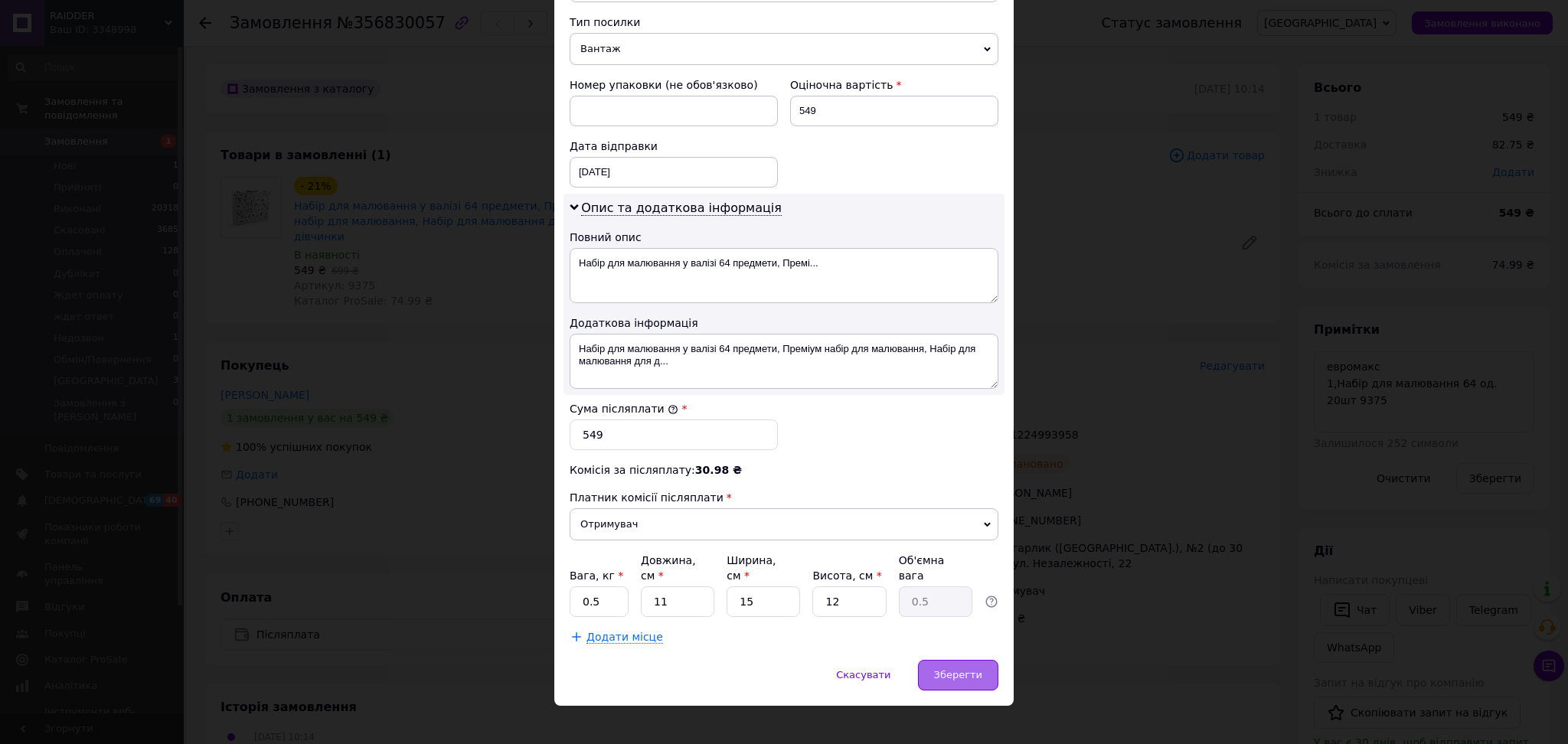
click at [957, 670] on span "Зберегти" at bounding box center [958, 675] width 48 height 12
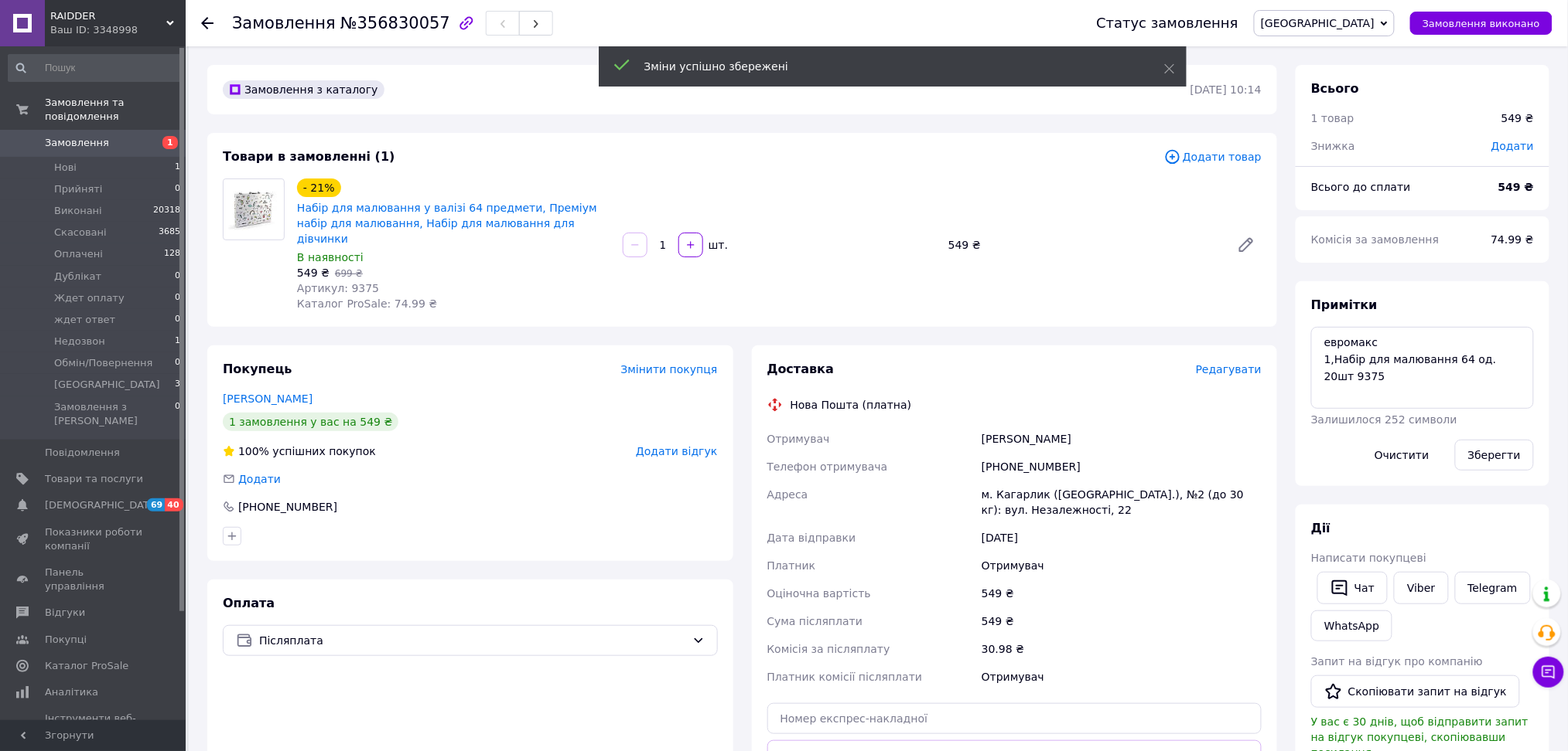
click at [1232, 364] on span "Редагувати" at bounding box center [1229, 370] width 66 height 13
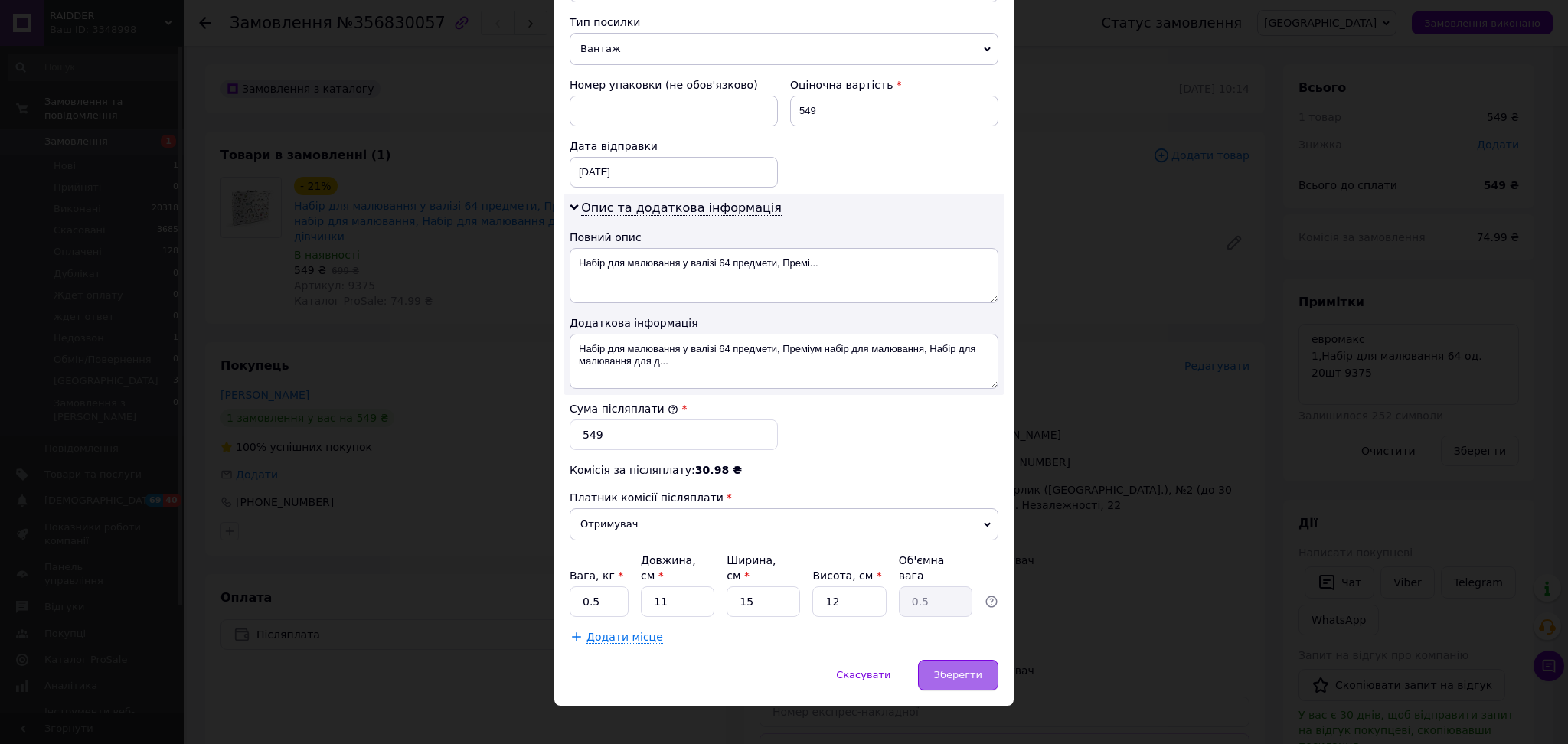
click at [988, 662] on div "Зберегти" at bounding box center [958, 676] width 81 height 31
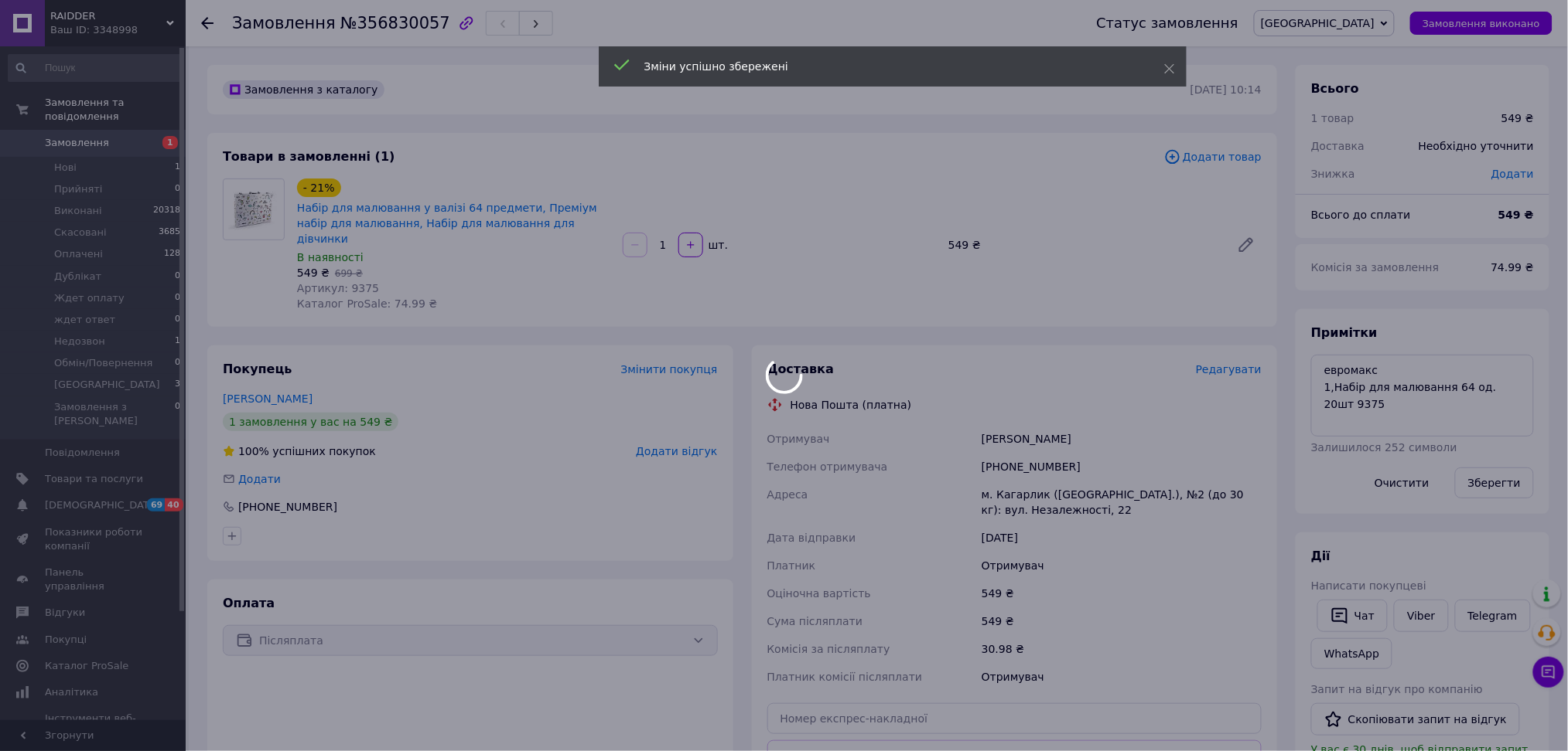
scroll to position [322, 0]
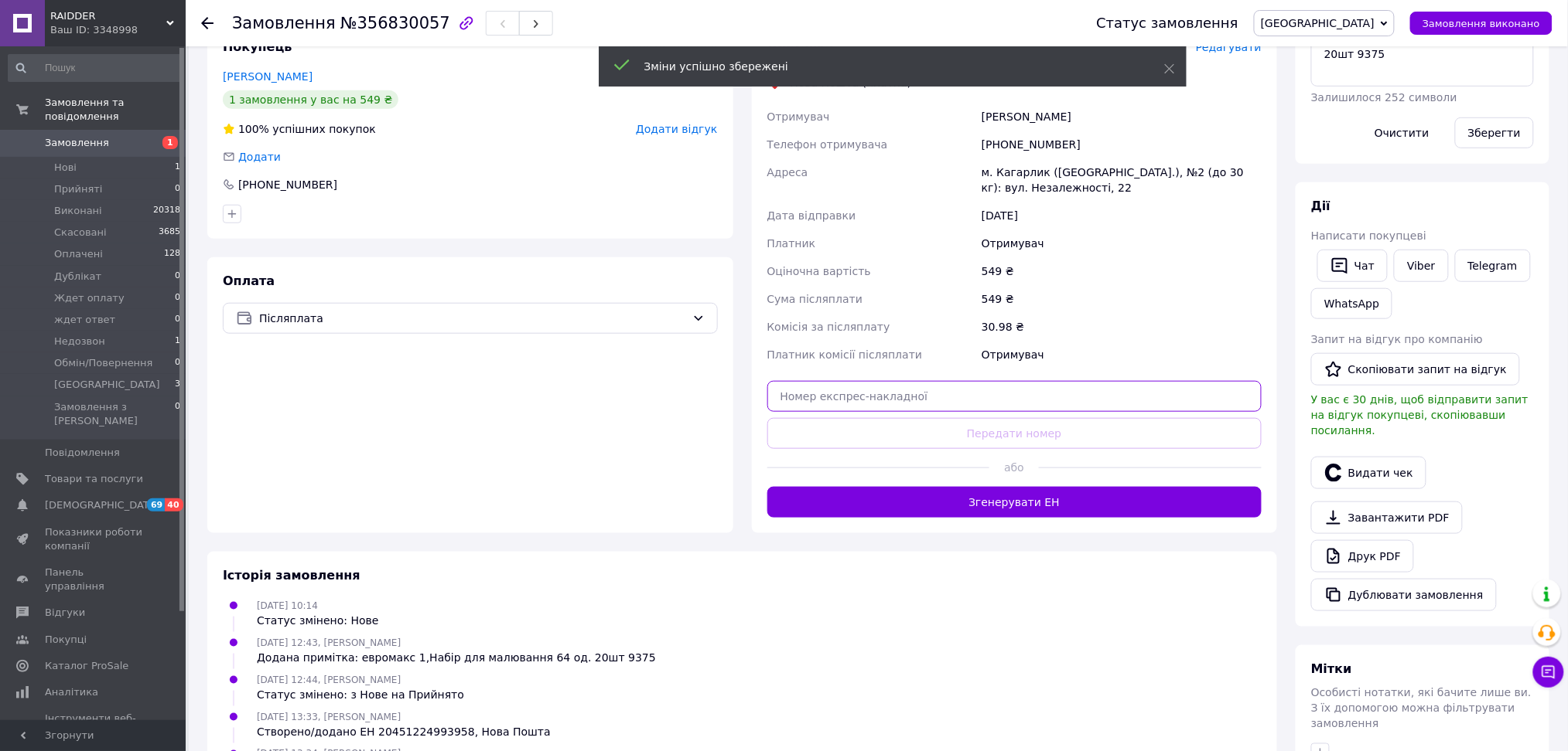
click at [1025, 382] on input "text" at bounding box center [1014, 397] width 495 height 31
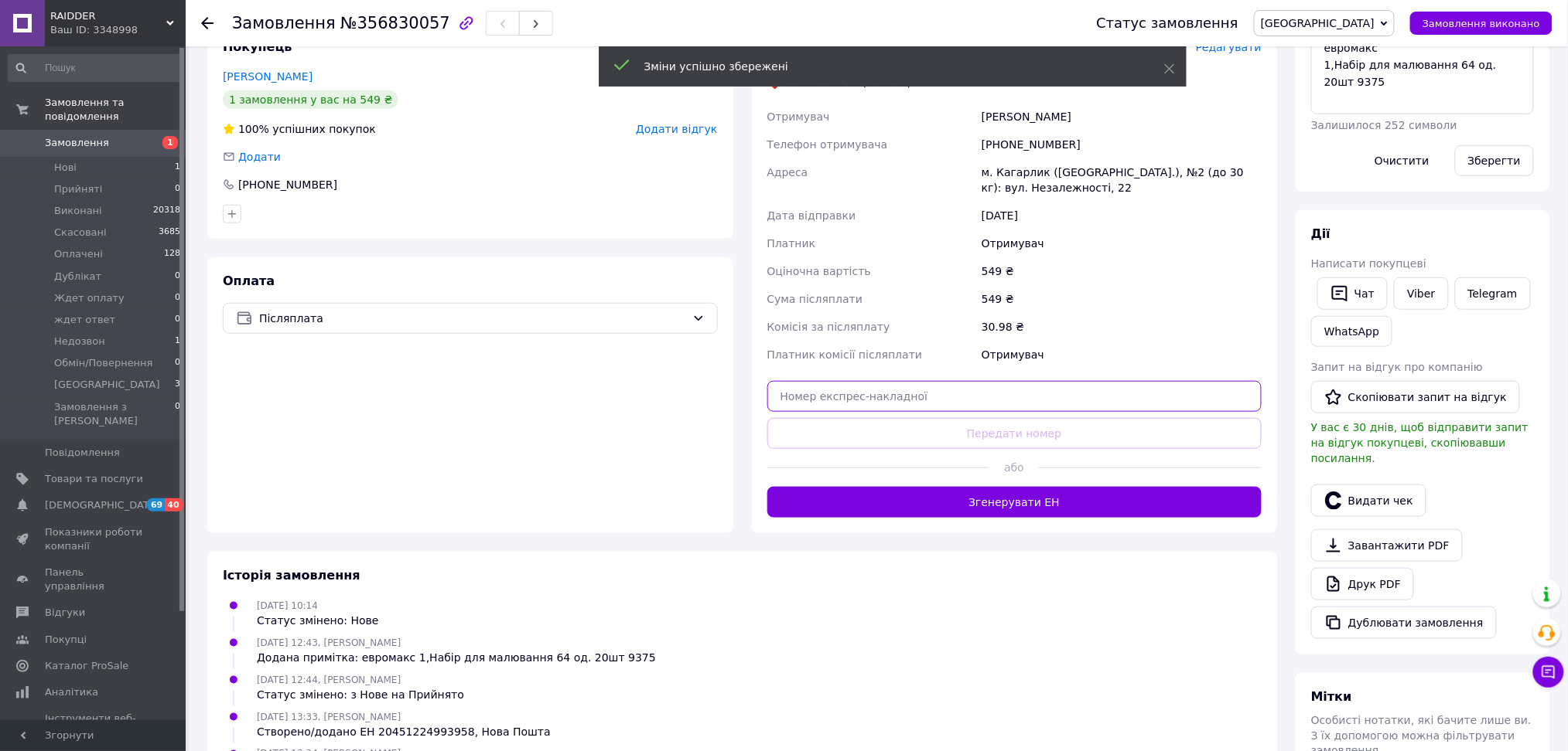
paste input "20451225264552"
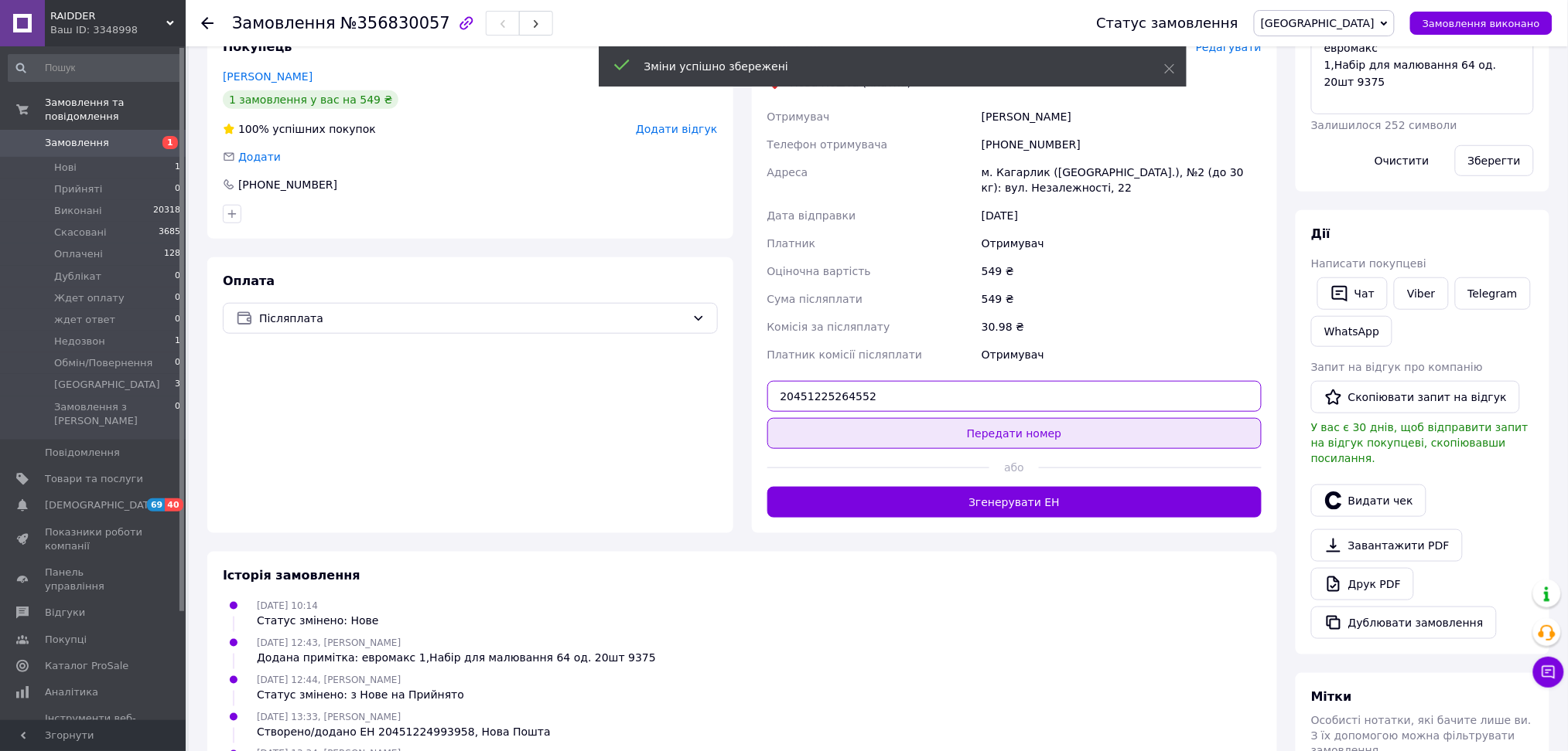
type input "20451225264552"
click at [1046, 426] on button "Передати номер" at bounding box center [1014, 434] width 495 height 31
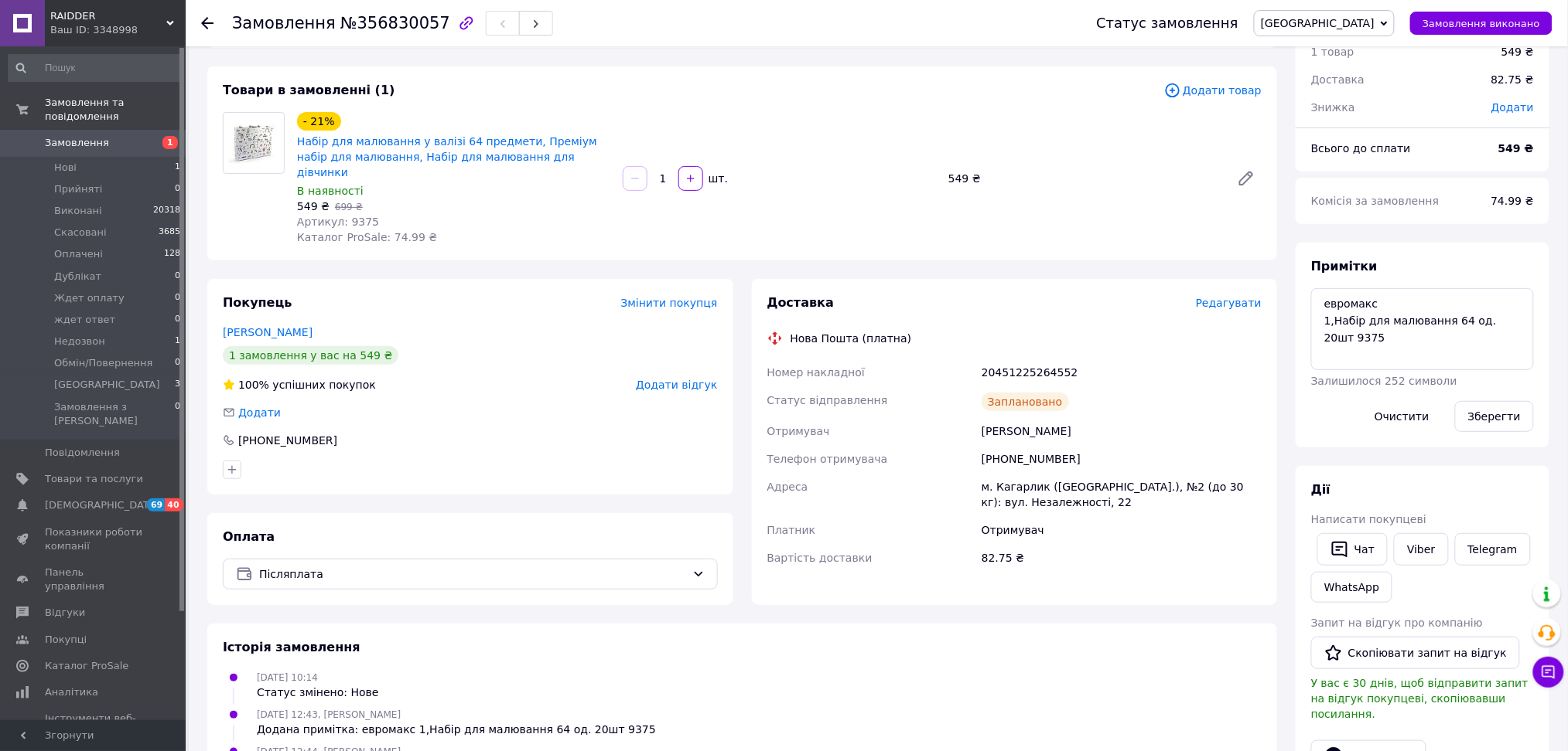
scroll to position [0, 0]
